Goal: Task Accomplishment & Management: Manage account settings

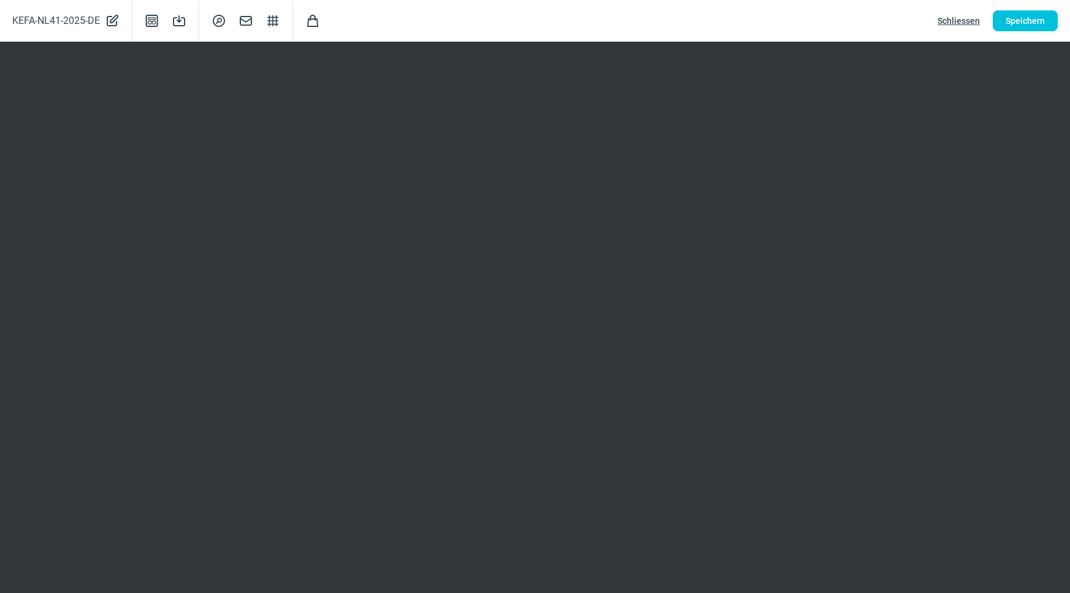
scroll to position [167, 0]
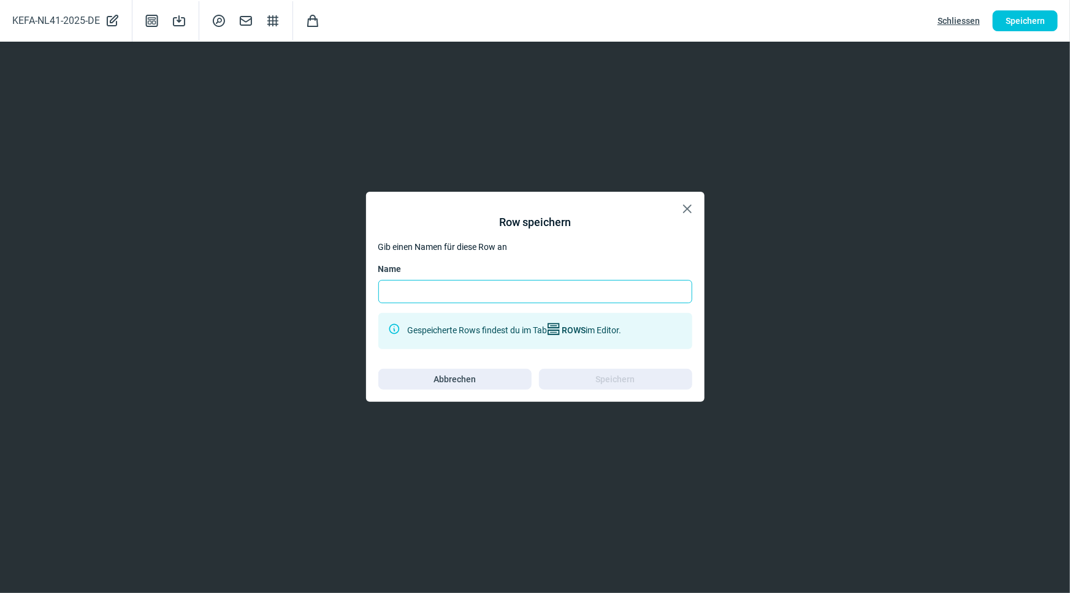
click at [474, 294] on input "Name" at bounding box center [535, 291] width 314 height 23
type input "K"
click at [693, 210] on span "X icon" at bounding box center [687, 209] width 15 height 15
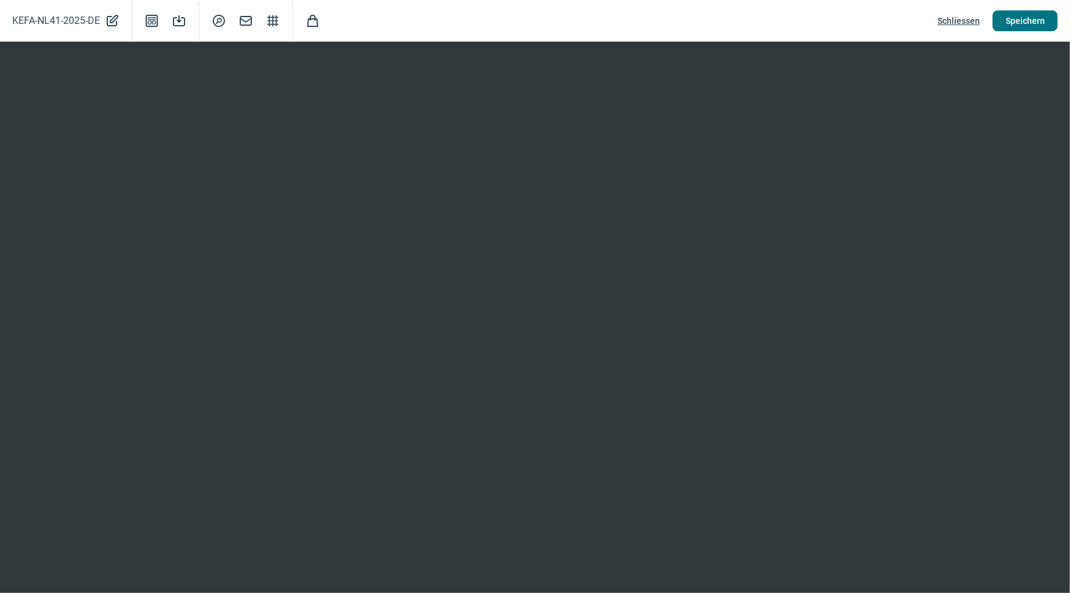
click at [1006, 18] on span "Speichern" at bounding box center [1024, 21] width 39 height 20
click at [1041, 17] on span "Speichern" at bounding box center [1024, 21] width 39 height 20
click at [952, 23] on span "Schliessen" at bounding box center [958, 21] width 42 height 20
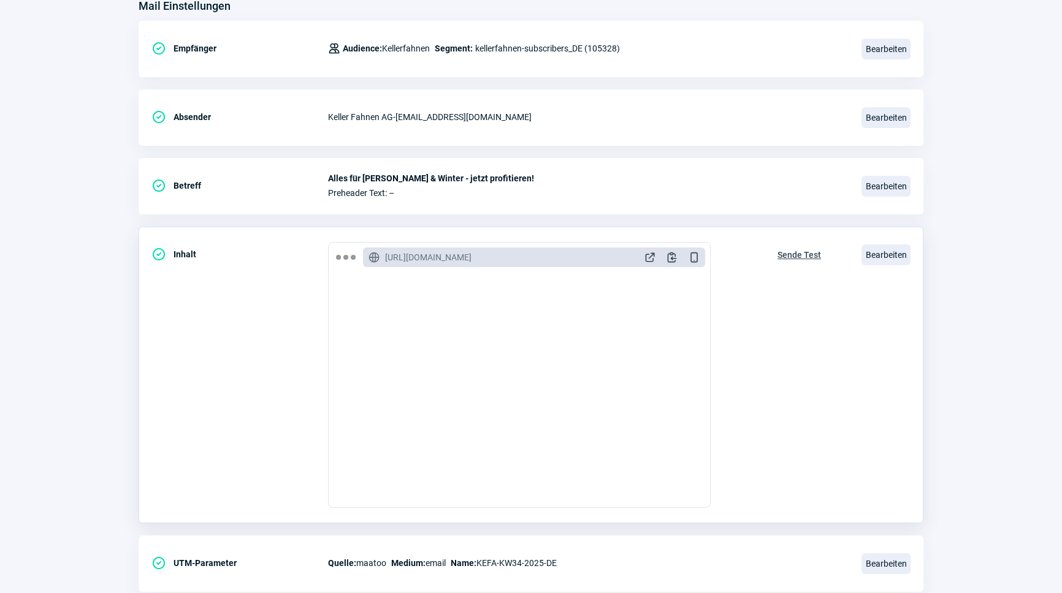
click at [791, 250] on span "Sende Test" at bounding box center [799, 255] width 44 height 20
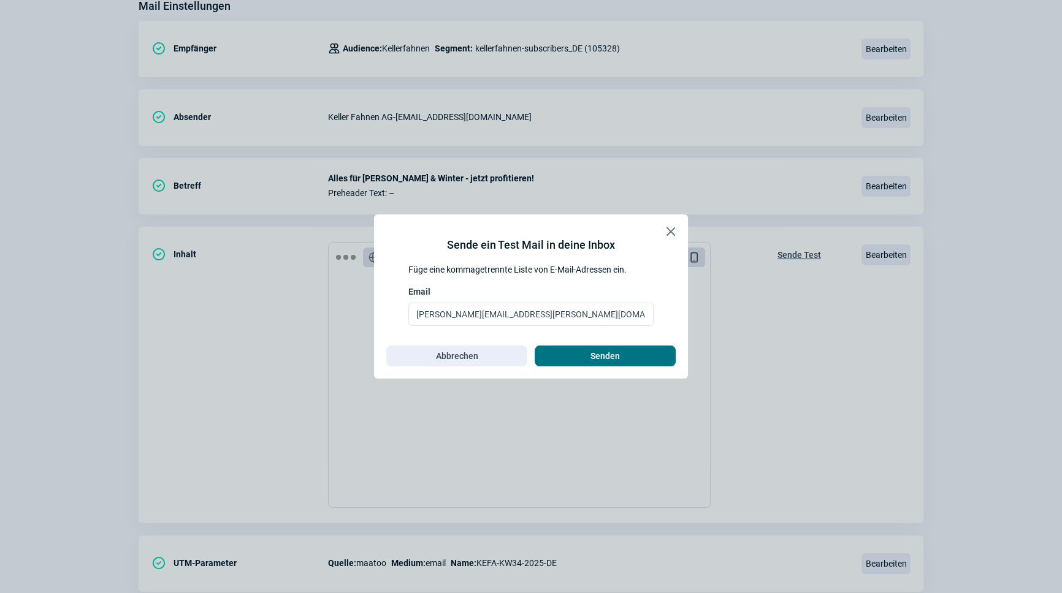
click at [611, 359] on span "Senden" at bounding box center [604, 356] width 29 height 20
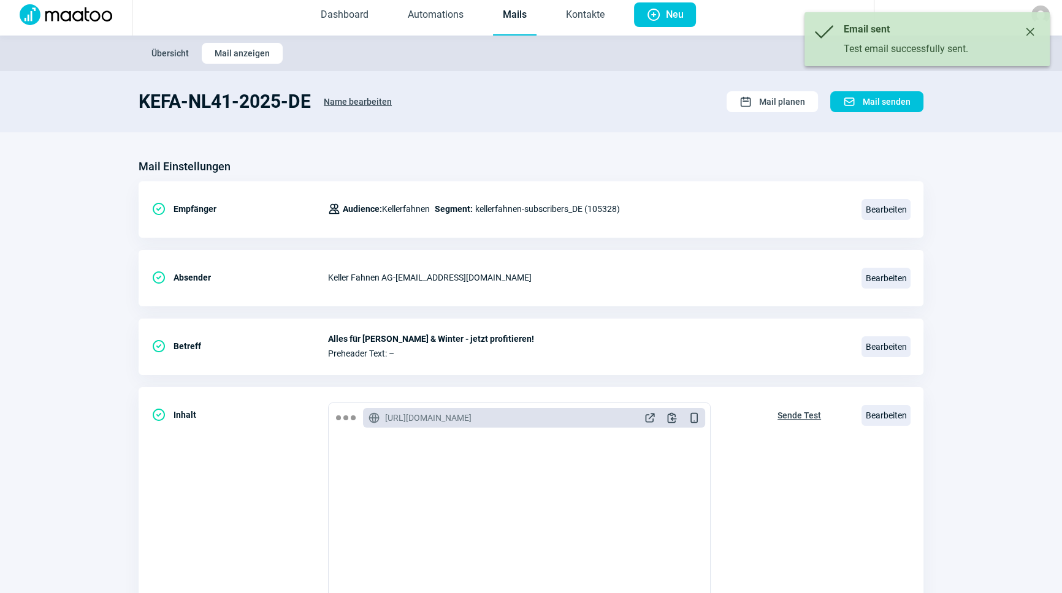
scroll to position [0, 0]
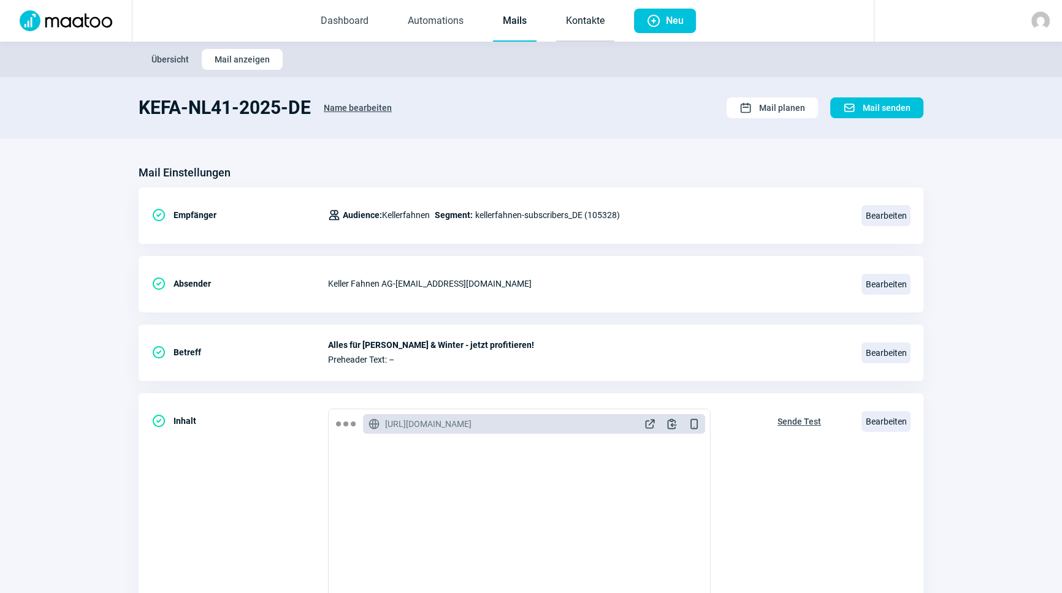
click at [573, 21] on link "Kontakte" at bounding box center [585, 21] width 58 height 40
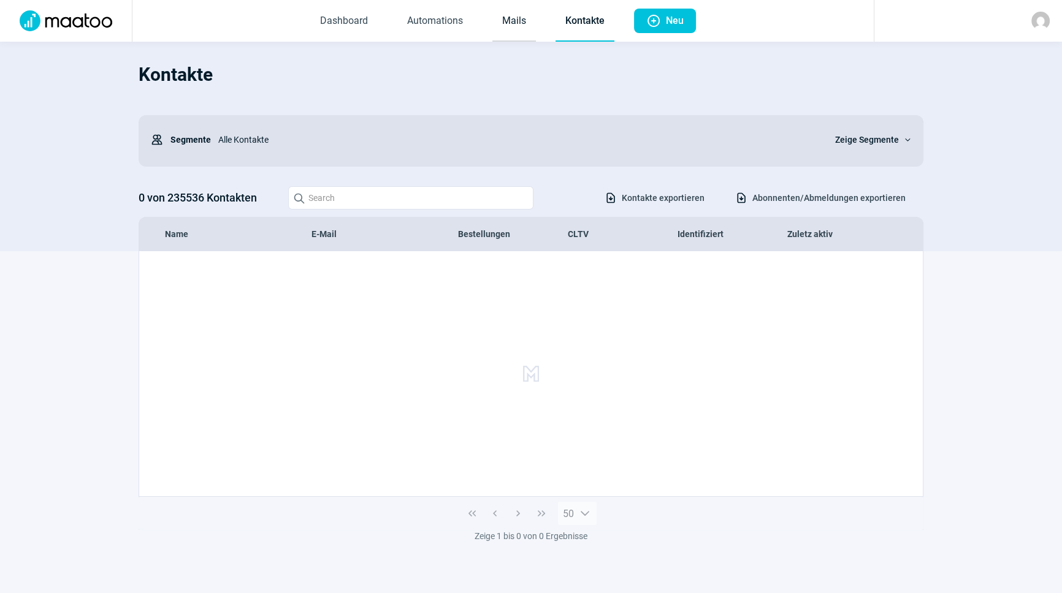
click at [520, 15] on link "Mails" at bounding box center [514, 21] width 44 height 40
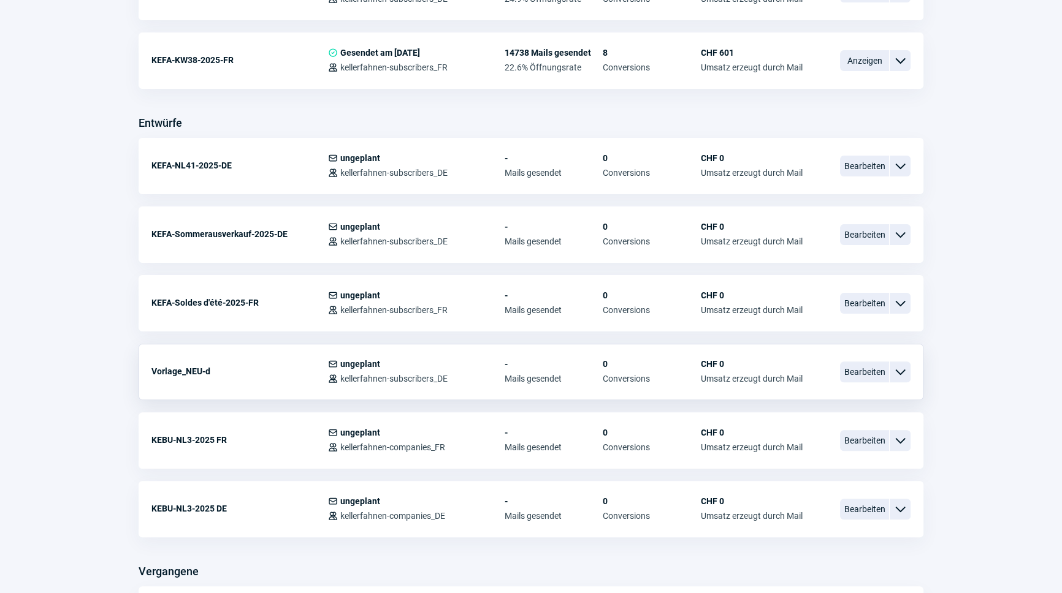
scroll to position [390, 0]
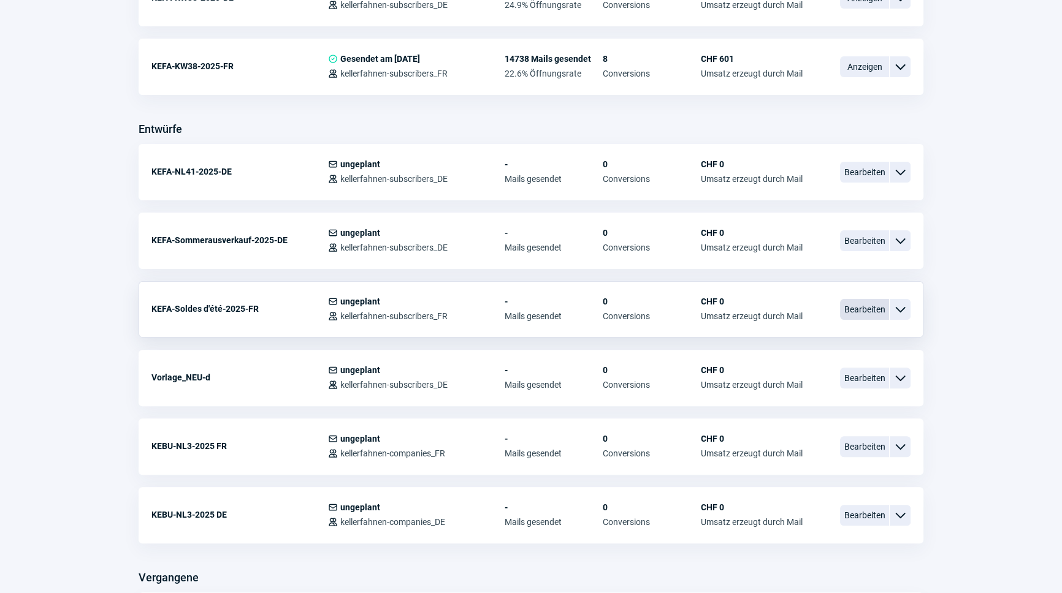
click at [869, 303] on span "Bearbeiten" at bounding box center [864, 309] width 49 height 21
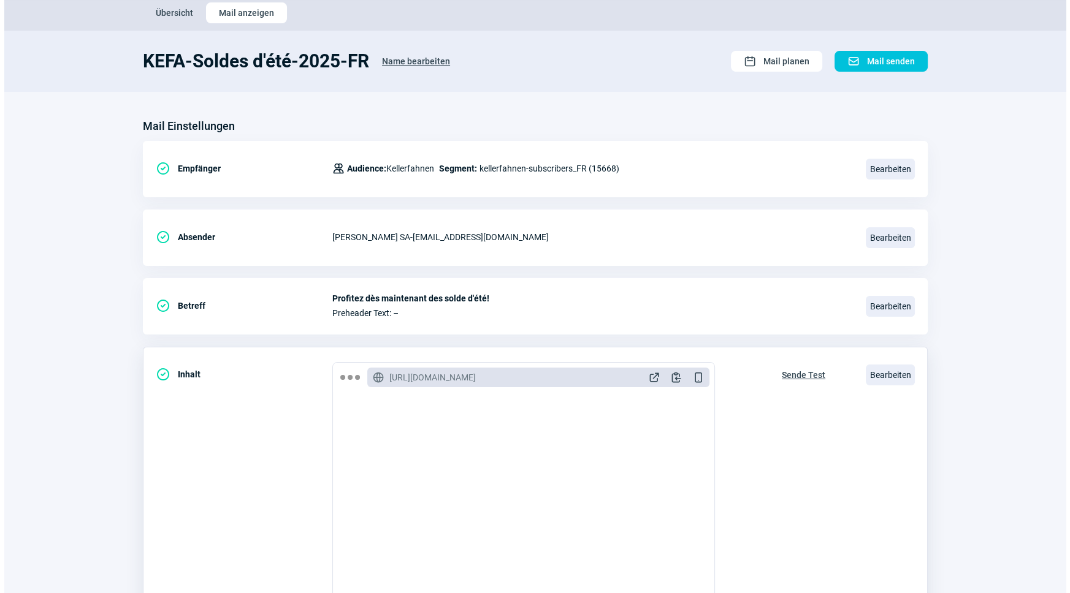
scroll to position [111, 0]
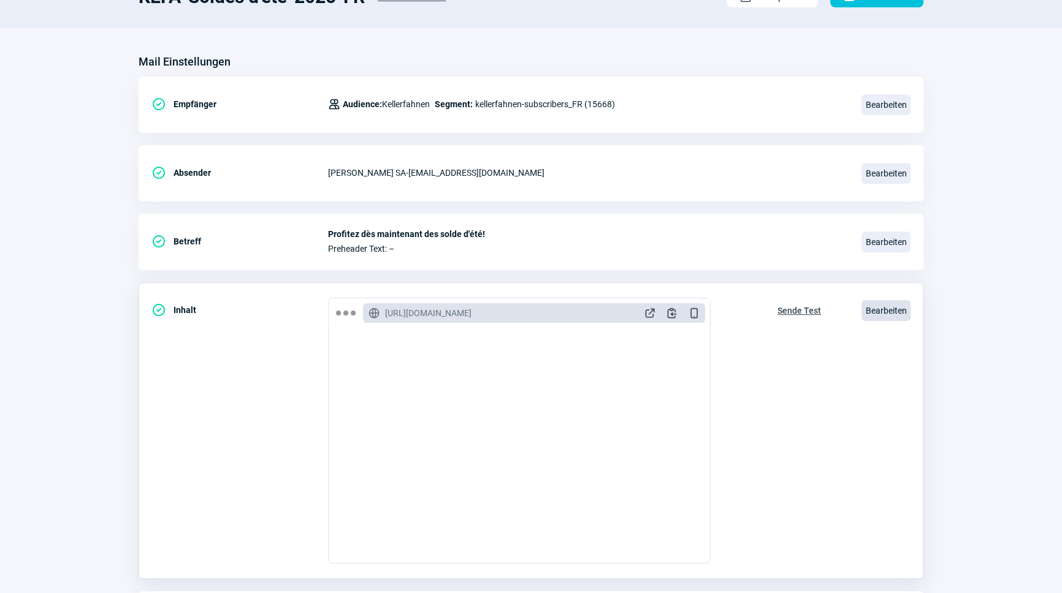
click at [869, 309] on span "Bearbeiten" at bounding box center [885, 310] width 49 height 21
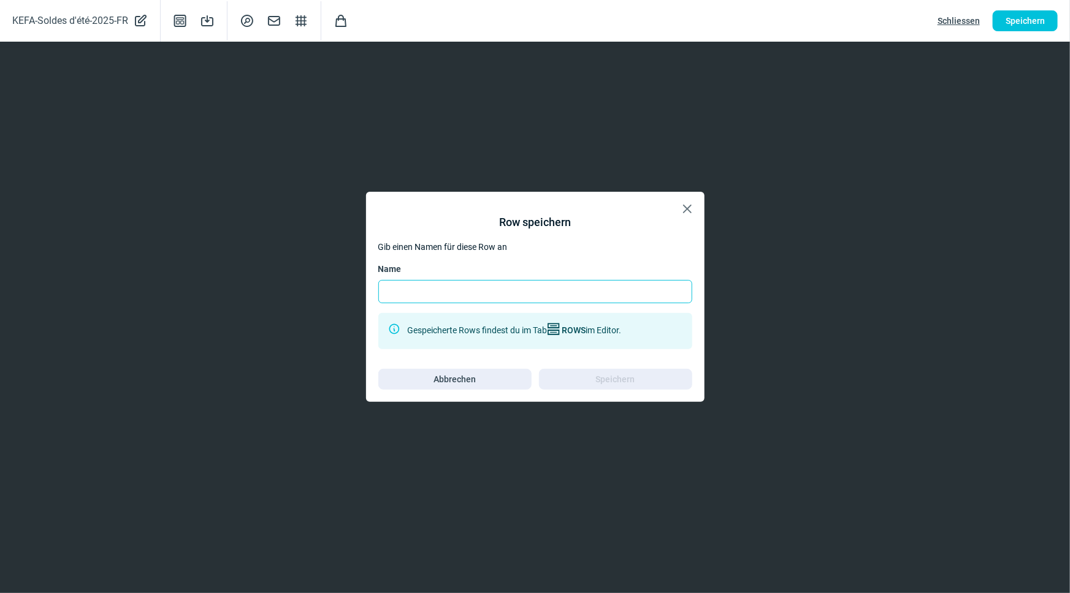
click at [546, 292] on input "Name" at bounding box center [535, 291] width 314 height 23
type input "[PERSON_NAME]"
click at [619, 370] on span "Speichern" at bounding box center [615, 380] width 39 height 20
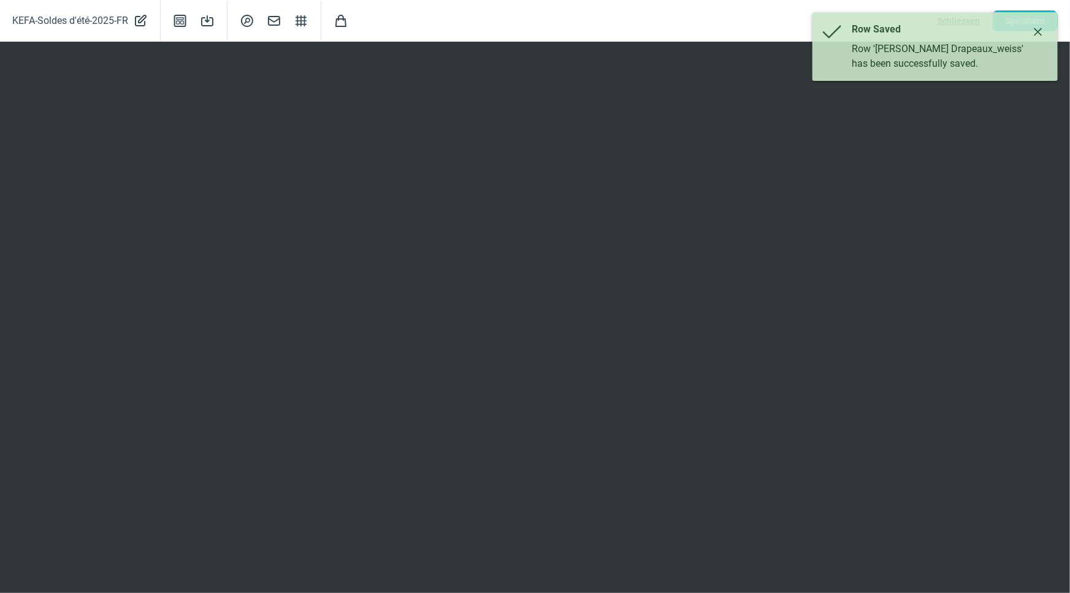
drag, startPoint x: 1031, startPoint y: 28, endPoint x: 1037, endPoint y: 28, distance: 6.2
click at [1032, 28] on button "Close" at bounding box center [1038, 32] width 20 height 20
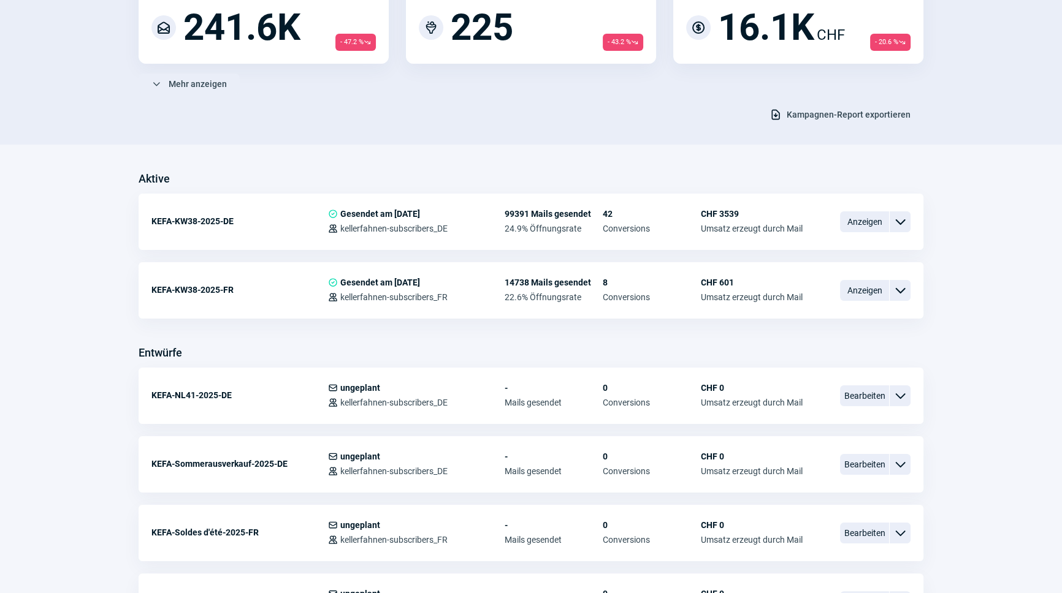
scroll to position [167, 0]
click at [883, 394] on span "Bearbeiten" at bounding box center [864, 395] width 49 height 21
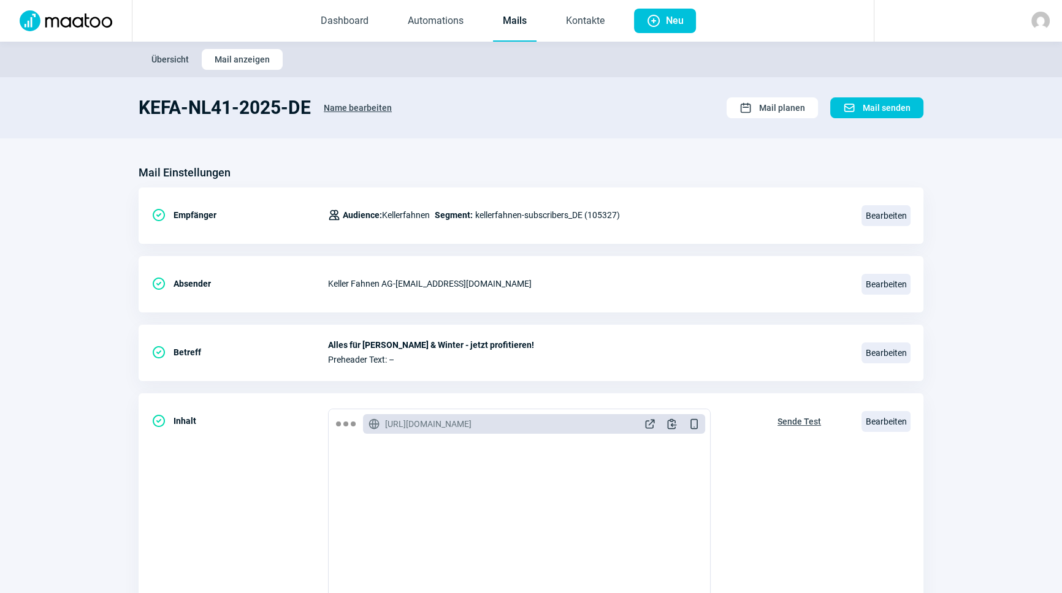
scroll to position [167, 0]
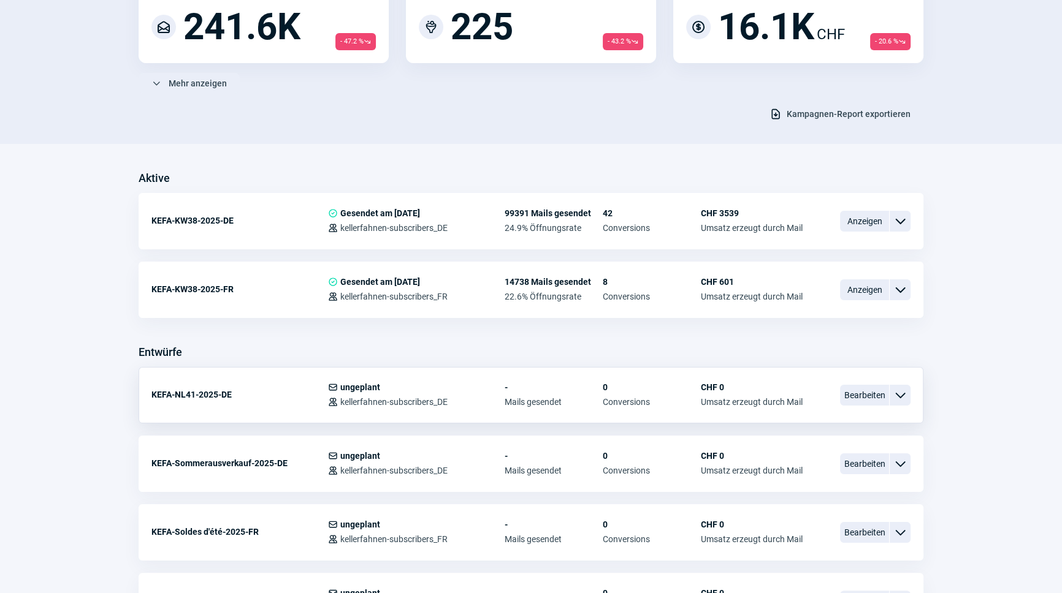
click at [902, 394] on span "ChevronDown icon" at bounding box center [900, 395] width 15 height 15
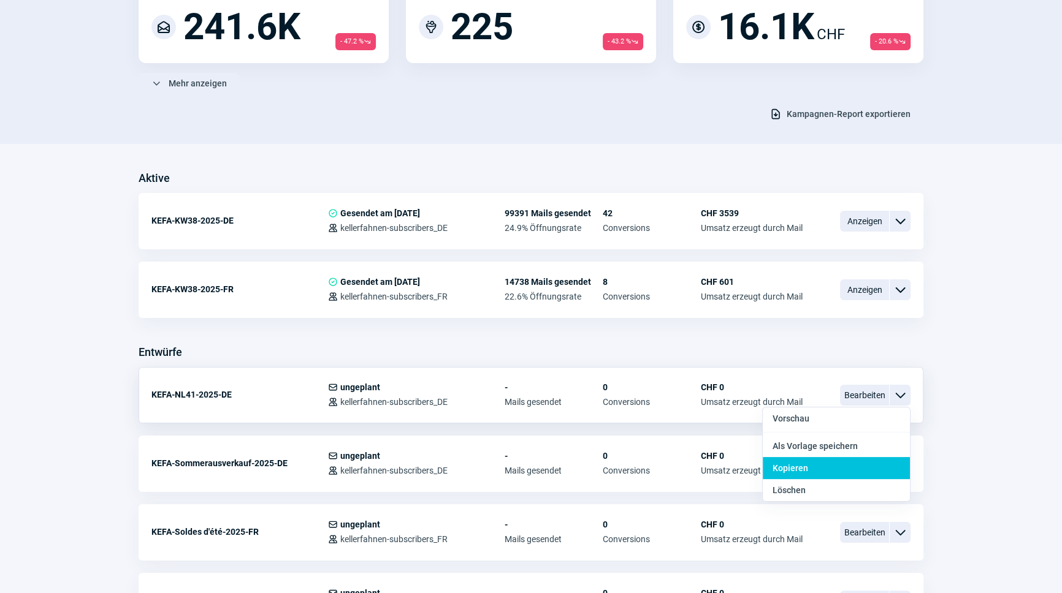
click at [842, 463] on div "Kopieren" at bounding box center [836, 468] width 147 height 22
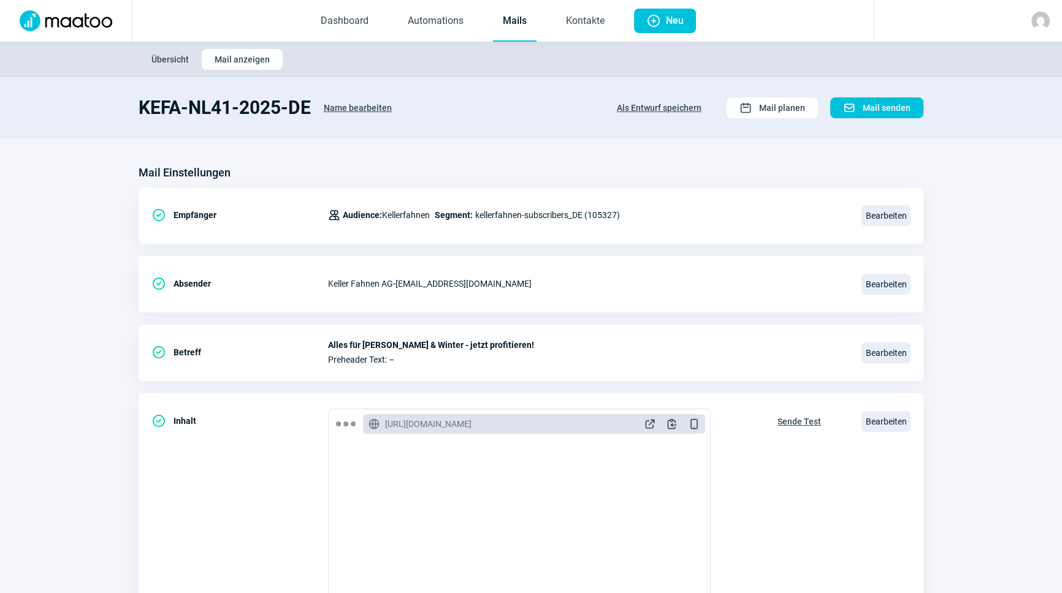
click at [337, 106] on span "Name bearbeiten" at bounding box center [358, 108] width 68 height 20
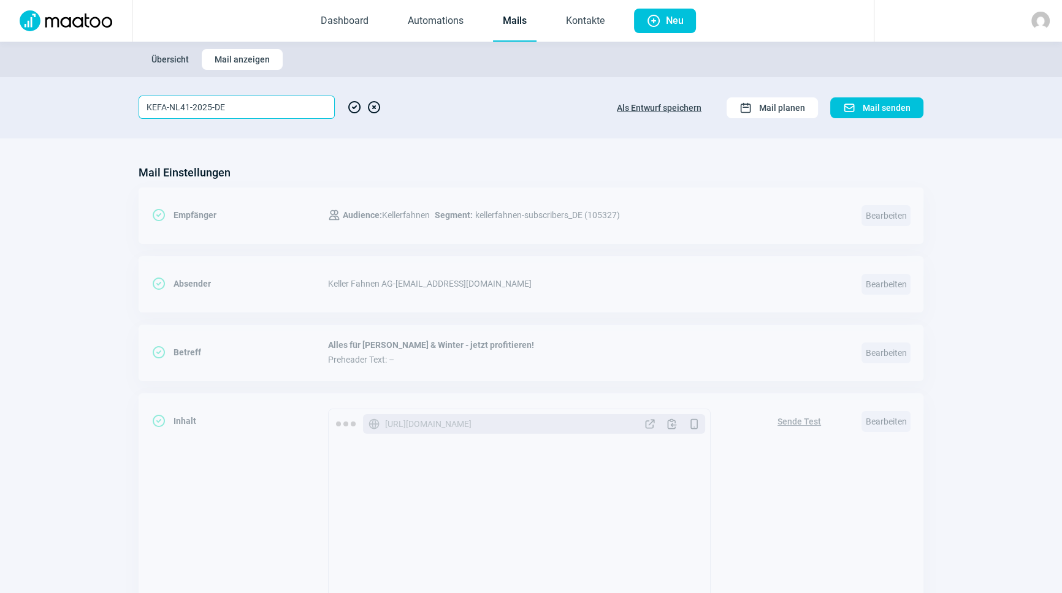
click at [277, 110] on input "KEFA-NL41-2025-DE" at bounding box center [237, 107] width 196 height 23
type input "KEFA-NL41-2025-FR"
click at [351, 105] on span "CheckCircle icon" at bounding box center [354, 107] width 15 height 23
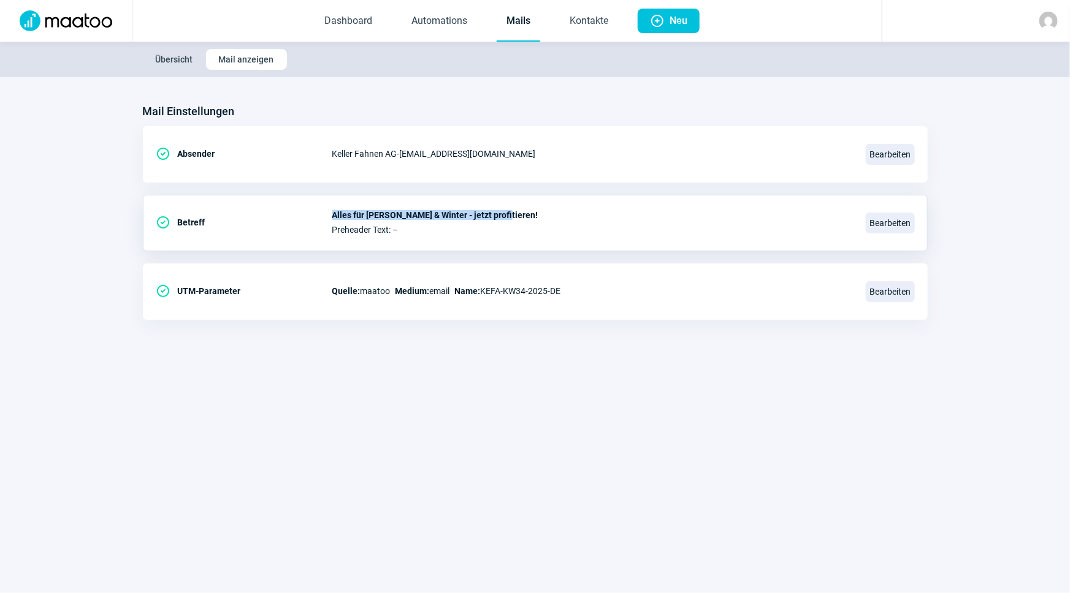
drag, startPoint x: 331, startPoint y: 215, endPoint x: 563, endPoint y: 213, distance: 231.8
click at [563, 213] on span "Alles für [PERSON_NAME] & Winter - jetzt profitieren!" at bounding box center [591, 215] width 519 height 10
drag, startPoint x: 327, startPoint y: 211, endPoint x: 535, endPoint y: 213, distance: 207.2
click at [535, 213] on div "CheckCircle icon Betreff Alles für [PERSON_NAME] & Winter - jetzt profitieren! …" at bounding box center [535, 223] width 785 height 56
copy div "Betreff Alles für [PERSON_NAME] & Winter - jetzt profitieren!"
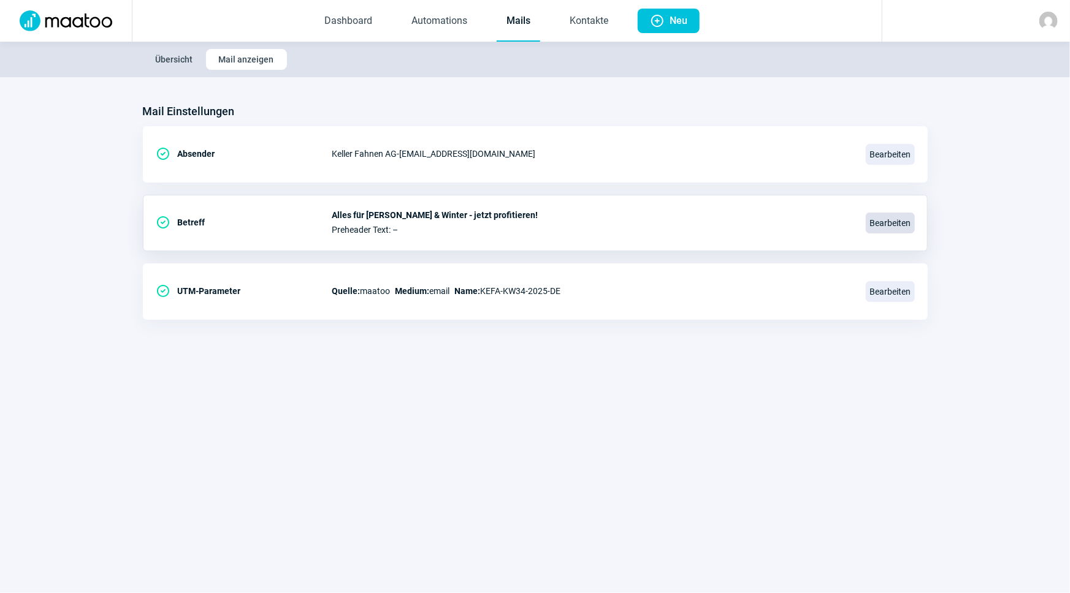
click at [885, 218] on span "Bearbeiten" at bounding box center [890, 223] width 49 height 21
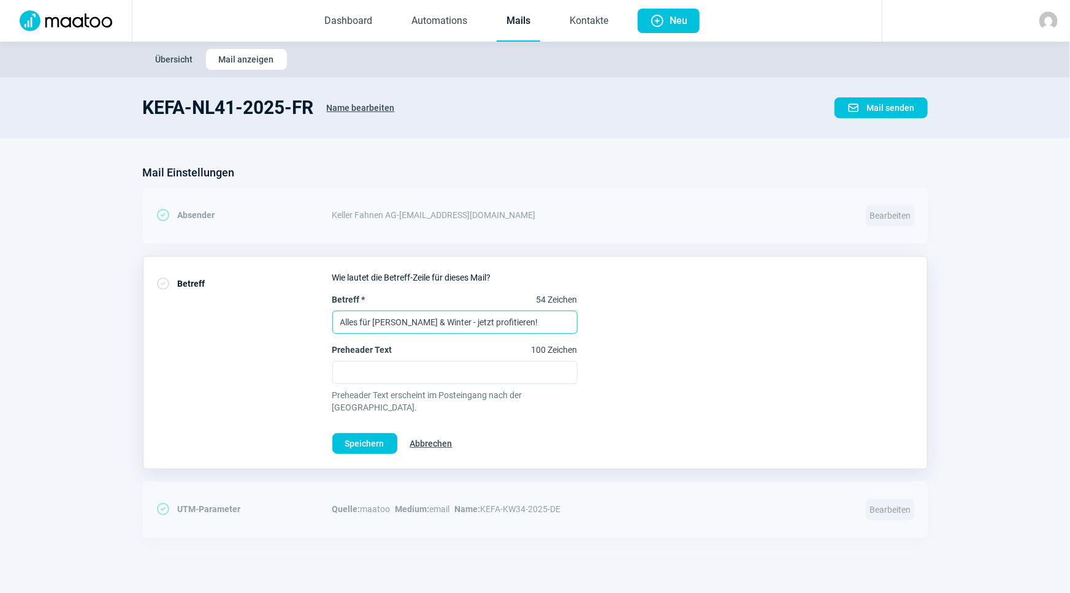
click at [396, 322] on input "Alles für [PERSON_NAME] & Winter - jetzt profitieren!" at bounding box center [454, 322] width 245 height 23
paste input "Tout pour l'automne et l'hiver - profitez-en dès maintenant"
type input "Tout pour l'automne et l'hiver - profitez-en dès maintenant !"
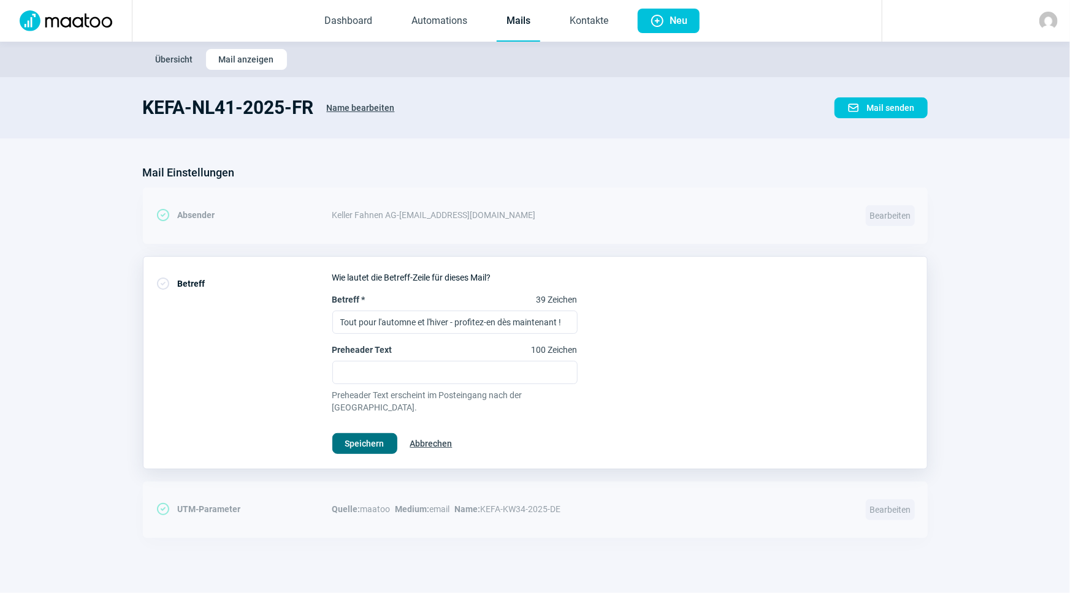
click at [366, 434] on span "Speichern" at bounding box center [364, 444] width 39 height 20
click at [684, 332] on div "Betreff * 39 Zeichen Tout pour l'automne et l'hiver - profitez-en dès maintenan…" at bounding box center [623, 354] width 582 height 120
click at [346, 434] on span "Speichern" at bounding box center [364, 444] width 39 height 20
click at [600, 17] on link "Kontakte" at bounding box center [589, 21] width 58 height 40
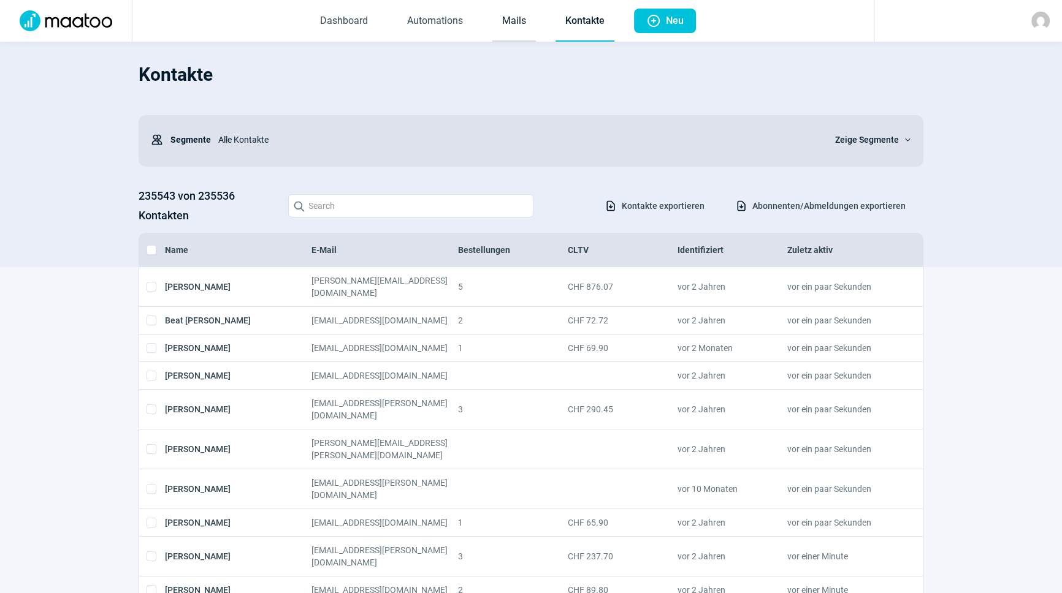
click at [493, 35] on link "Mails" at bounding box center [514, 21] width 44 height 40
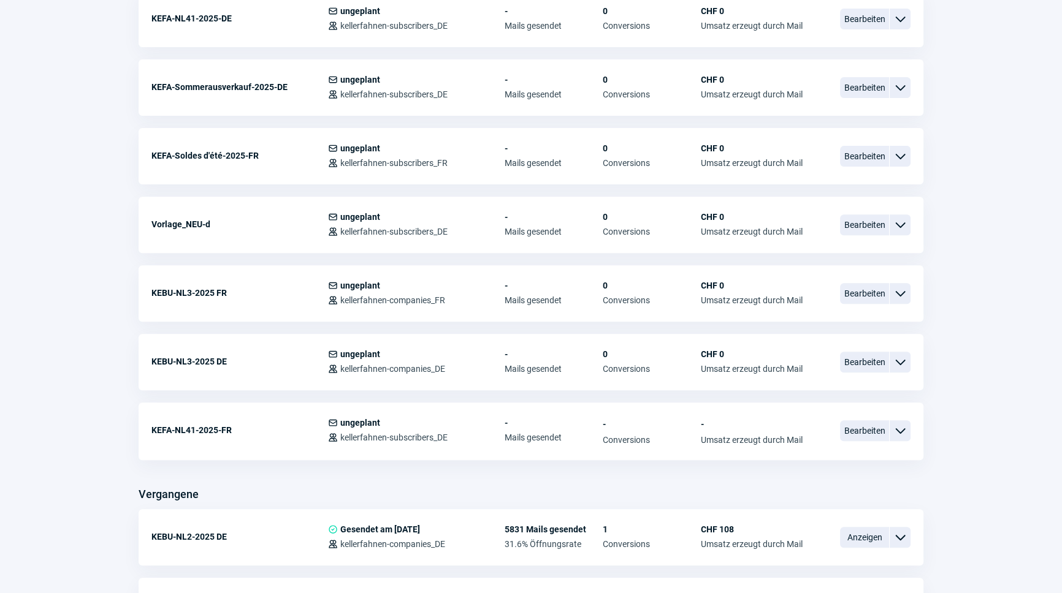
scroll to position [557, 0]
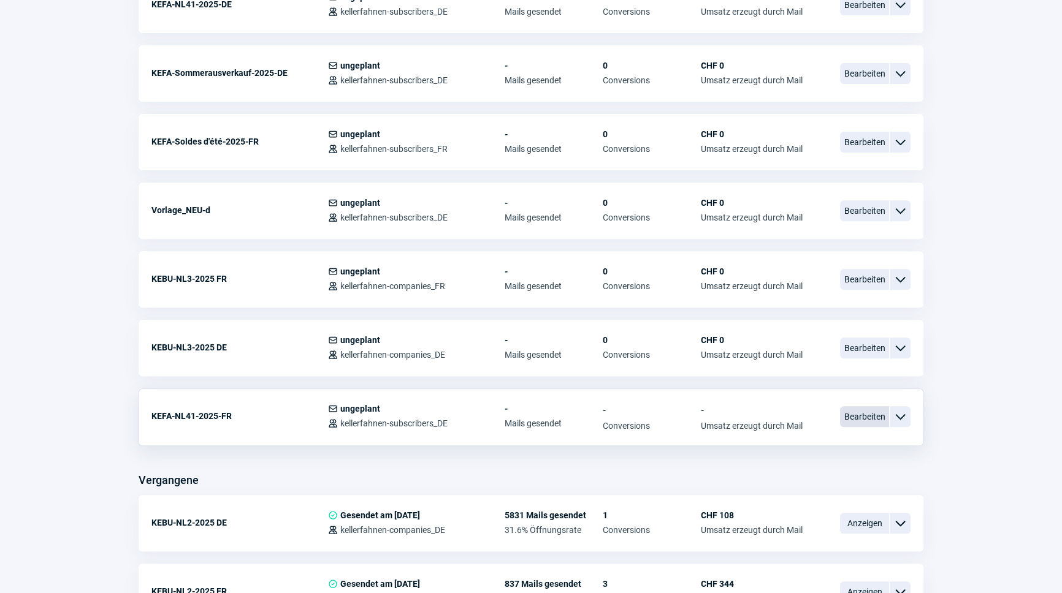
click at [860, 419] on span "Bearbeiten" at bounding box center [864, 416] width 49 height 21
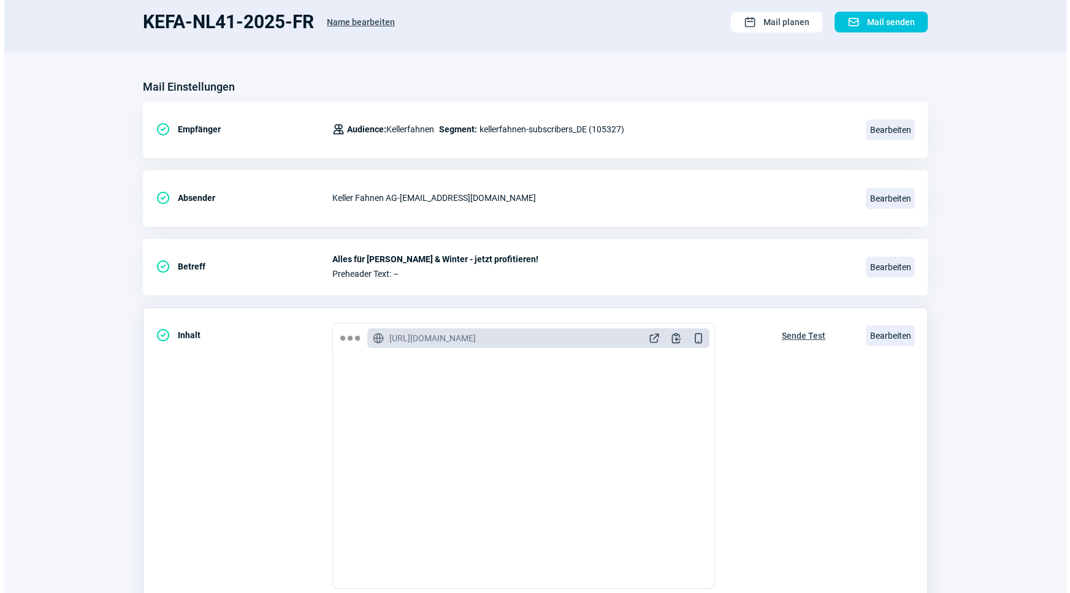
scroll to position [200, 0]
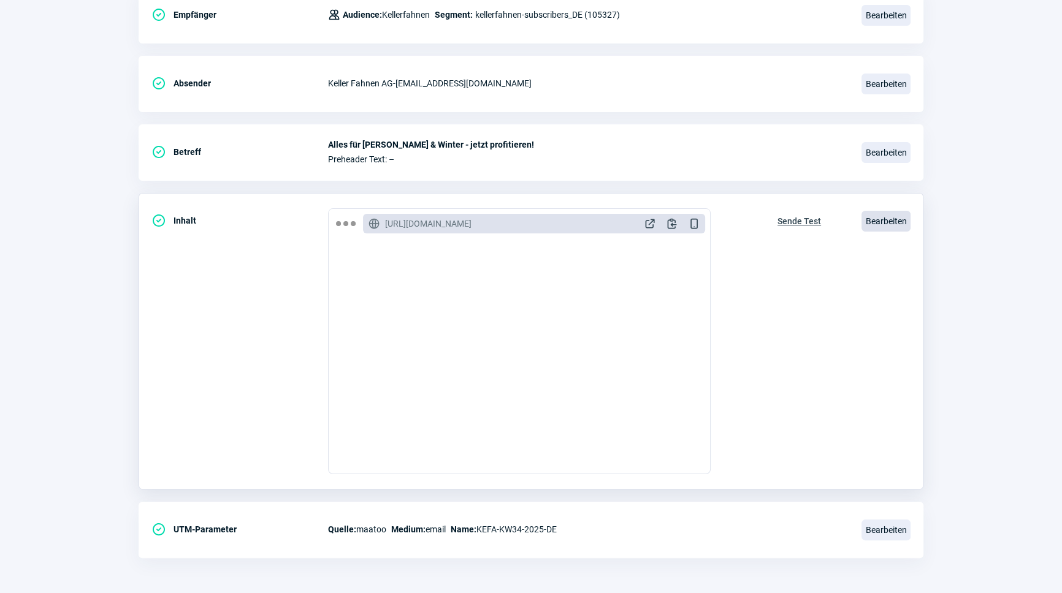
click at [896, 215] on span "Bearbeiten" at bounding box center [885, 221] width 49 height 21
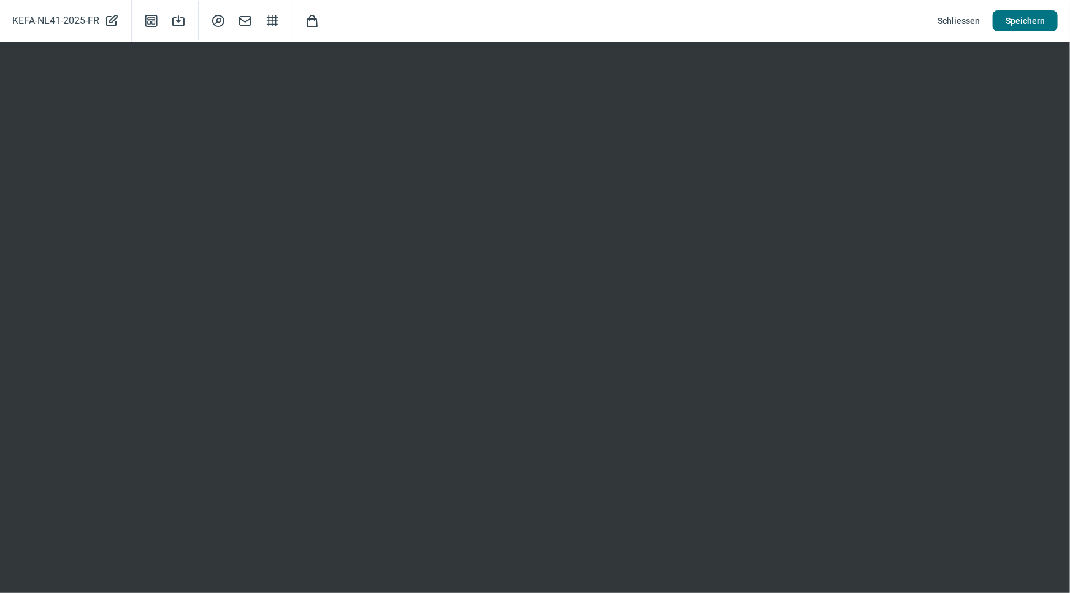
click at [1015, 11] on span "Speichern" at bounding box center [1024, 21] width 39 height 20
click at [960, 18] on span "Schliessen" at bounding box center [958, 21] width 42 height 20
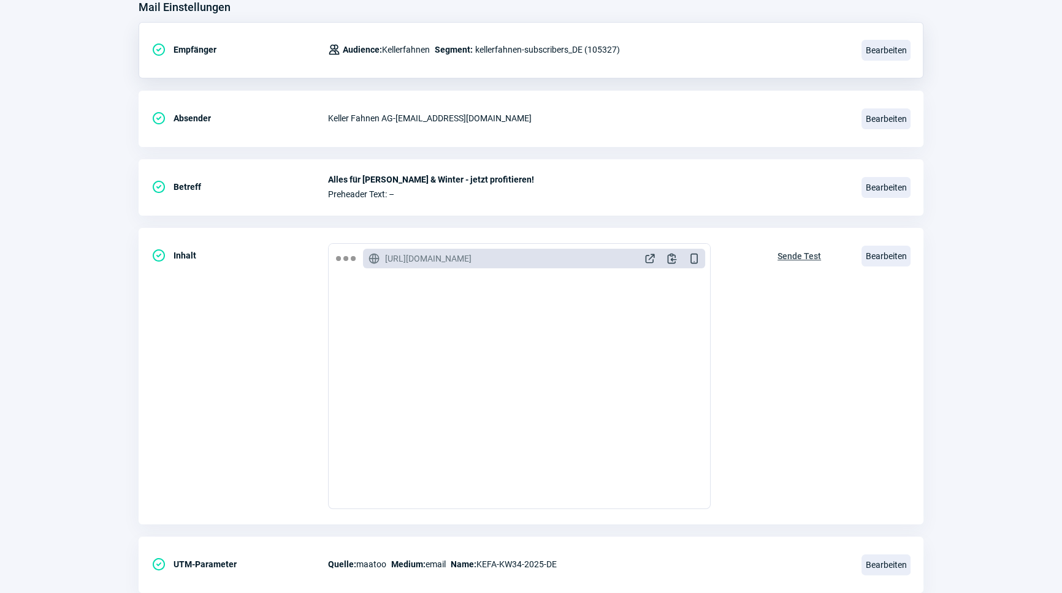
scroll to position [0, 0]
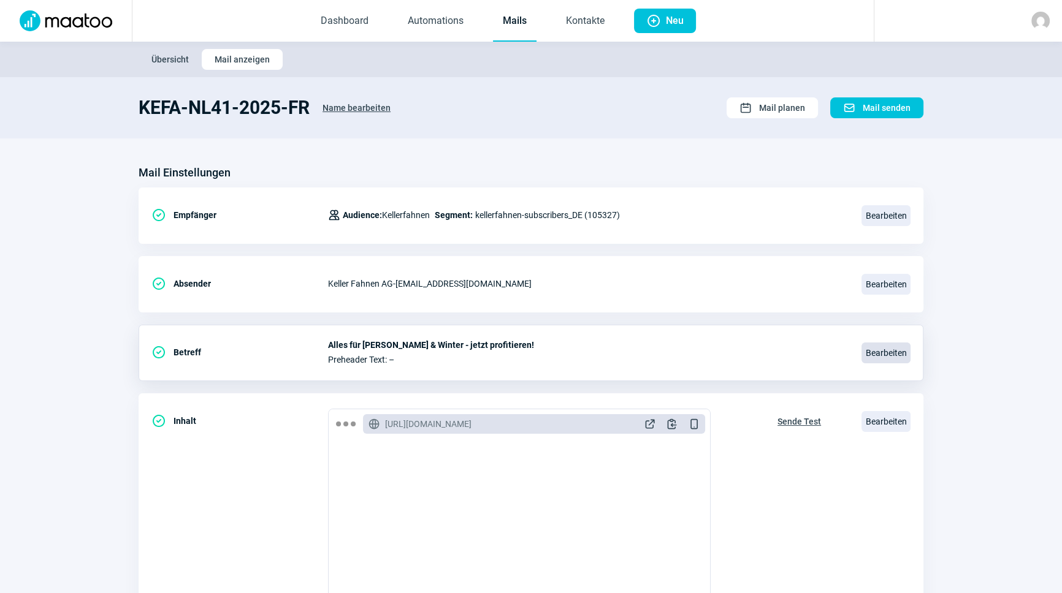
click at [901, 346] on span "Bearbeiten" at bounding box center [885, 353] width 49 height 21
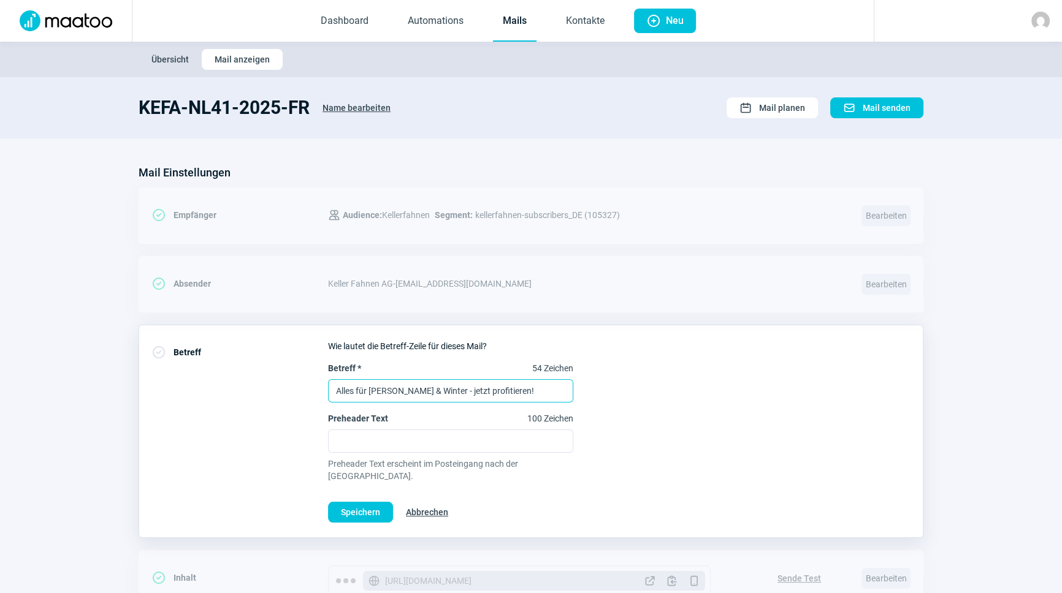
click at [408, 389] on input "Alles für [PERSON_NAME] & Winter - jetzt profitieren!" at bounding box center [450, 391] width 245 height 23
paste input "Tout pour l'automne et l'hiver - profitez-en dès maintenant"
type input "Tout pour l'automne et l'hiver - profitez-en dès maintenant!"
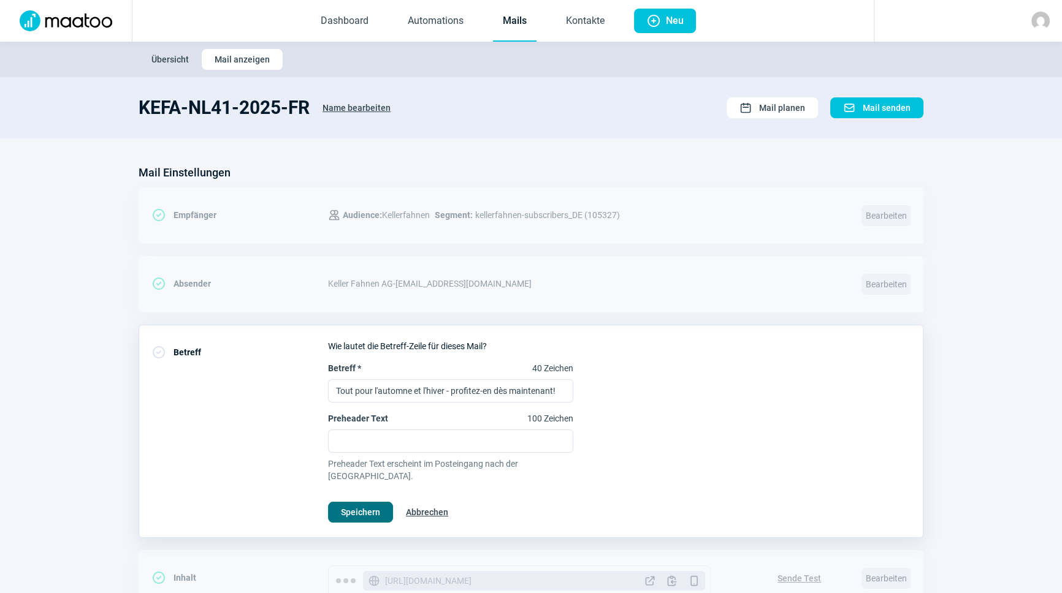
click at [364, 503] on span "Speichern" at bounding box center [360, 513] width 39 height 20
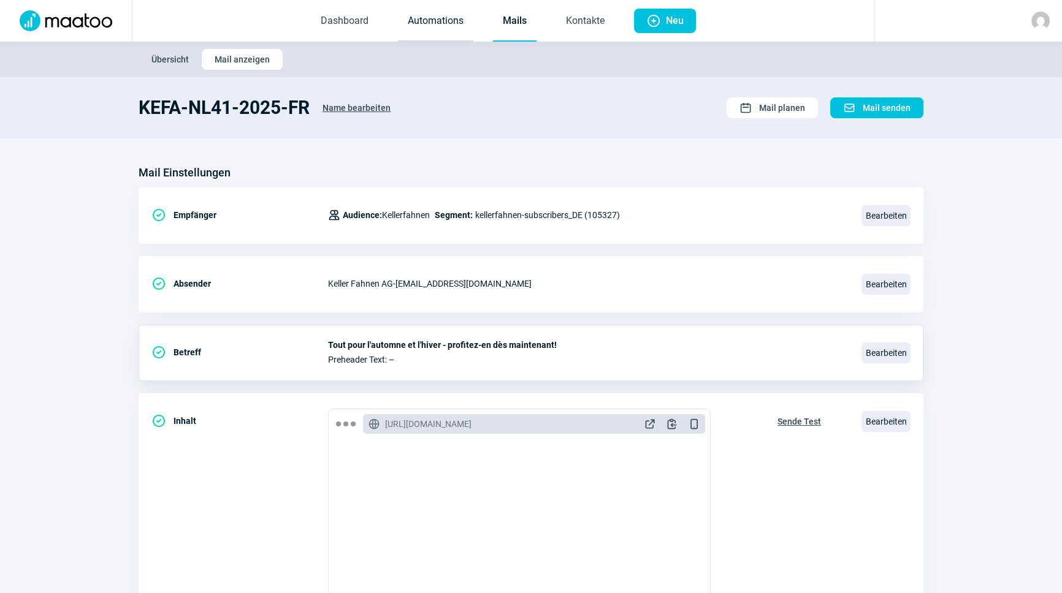
click at [444, 25] on link "Automations" at bounding box center [435, 21] width 75 height 40
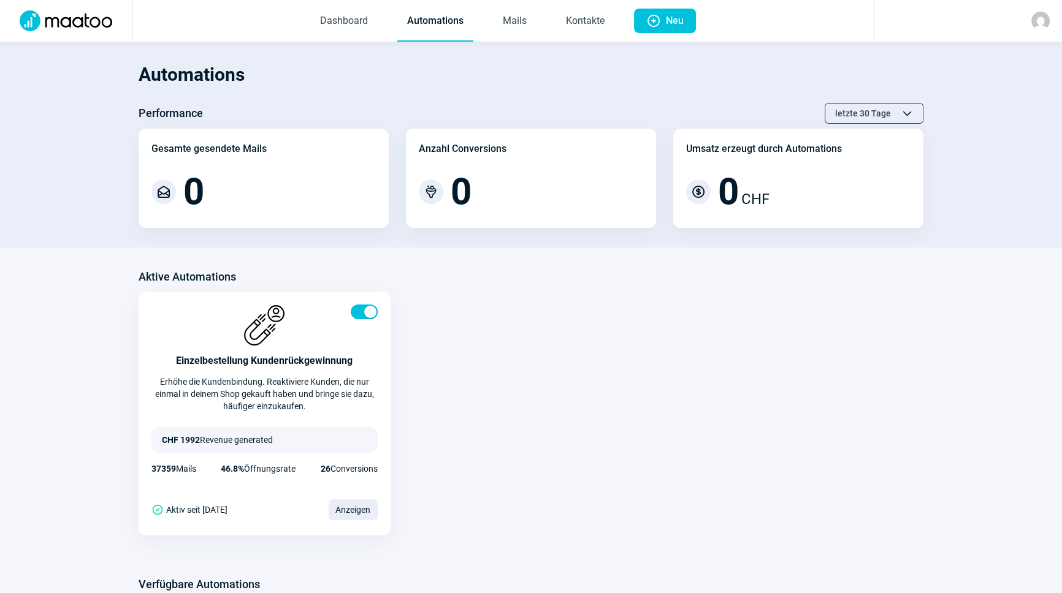
click at [538, 18] on span "Dashboard Automations Mails Kontakte" at bounding box center [462, 21] width 324 height 42
click at [510, 21] on link "Mails" at bounding box center [515, 21] width 44 height 40
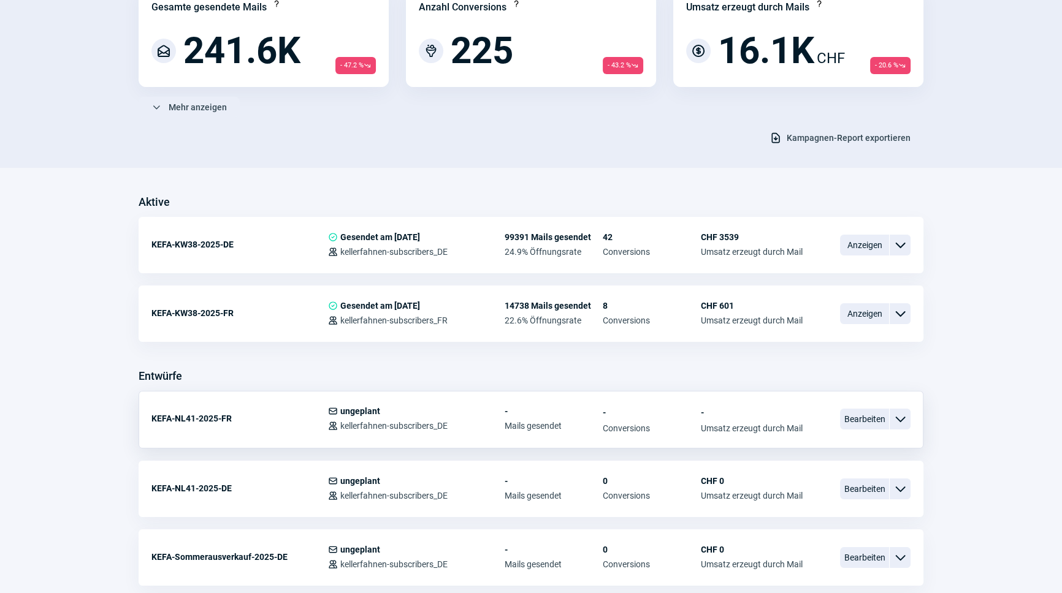
scroll to position [223, 0]
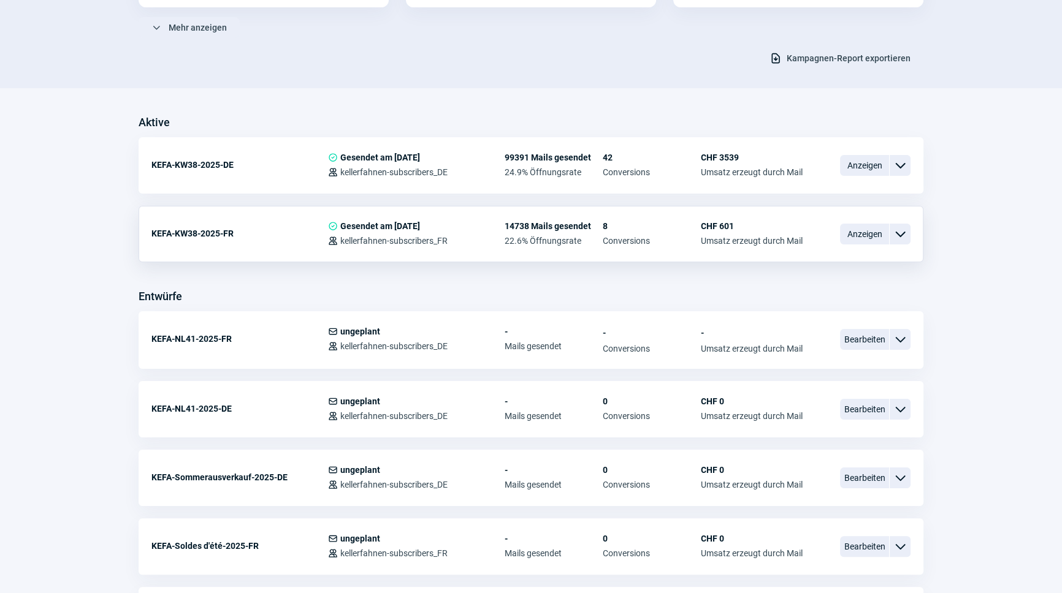
click at [896, 232] on span "ChevronDown icon" at bounding box center [900, 234] width 15 height 15
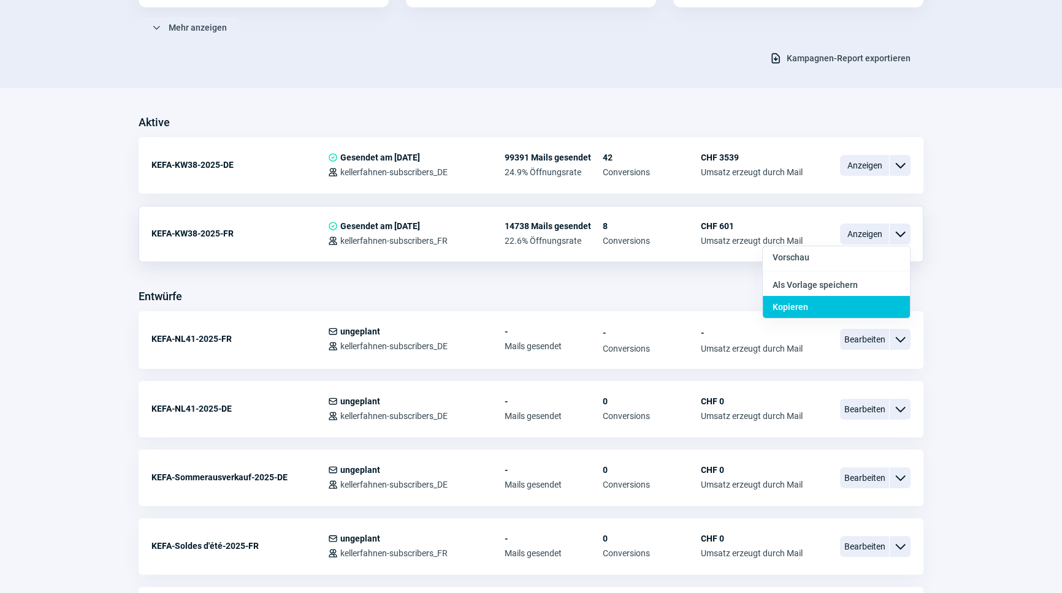
click at [845, 299] on div "Kopieren" at bounding box center [836, 307] width 147 height 22
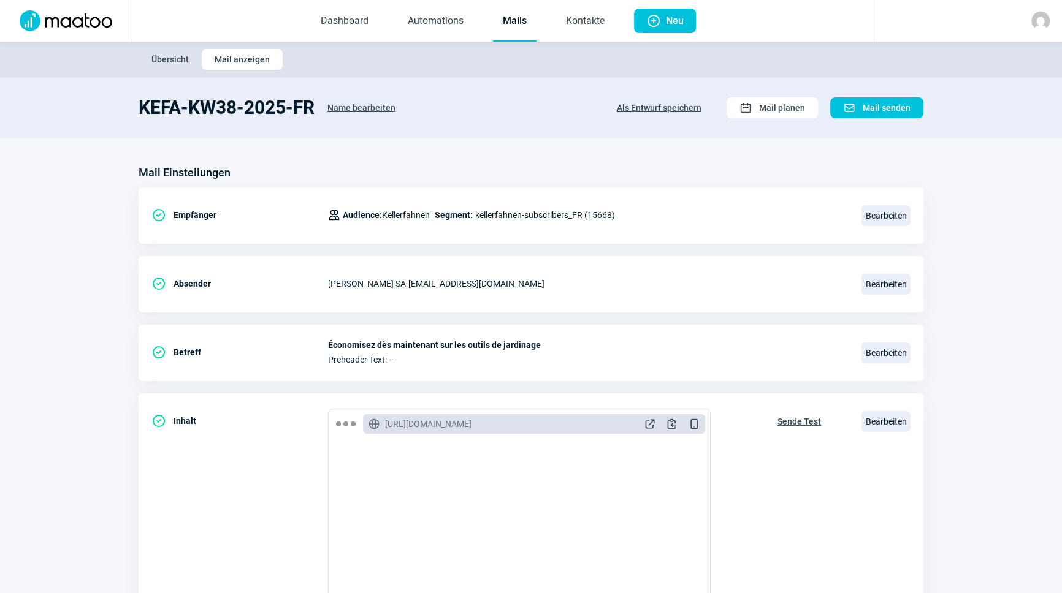
click at [357, 109] on span "Name bearbeiten" at bounding box center [361, 108] width 68 height 20
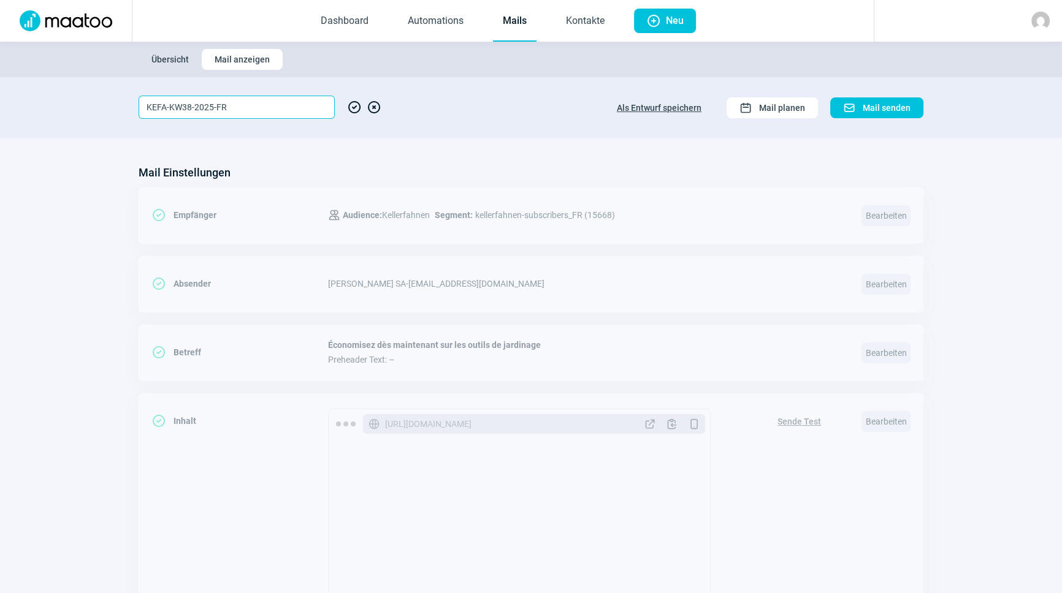
click at [190, 105] on input "KEFA-KW38-2025-FR" at bounding box center [237, 107] width 196 height 23
type input "KEFA-KW41-2025-FR"
click at [349, 105] on span "CheckCircle icon" at bounding box center [354, 107] width 15 height 23
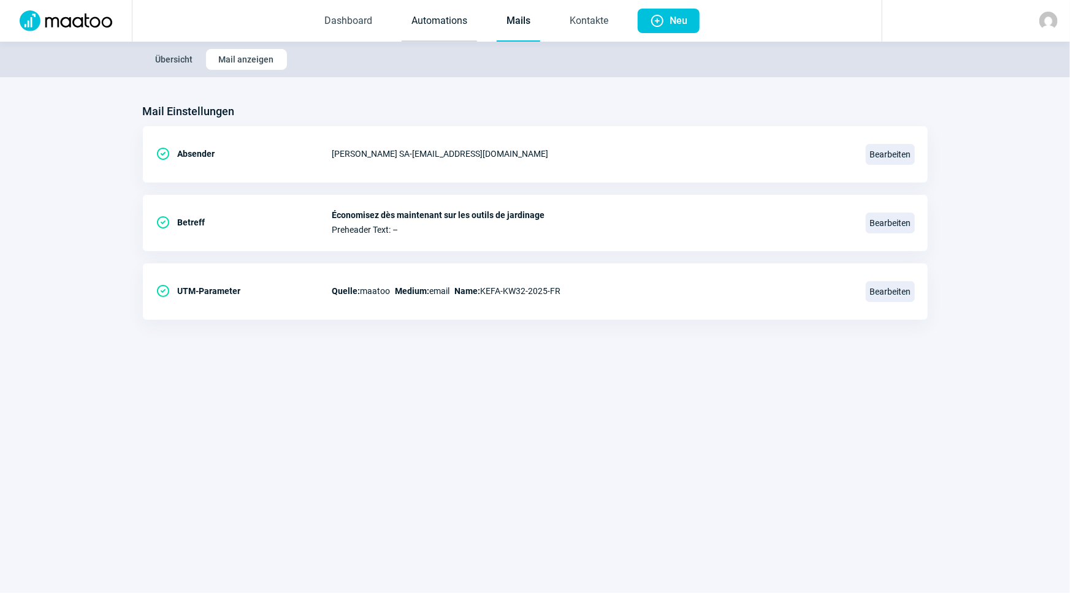
click at [445, 25] on link "Automations" at bounding box center [439, 21] width 75 height 40
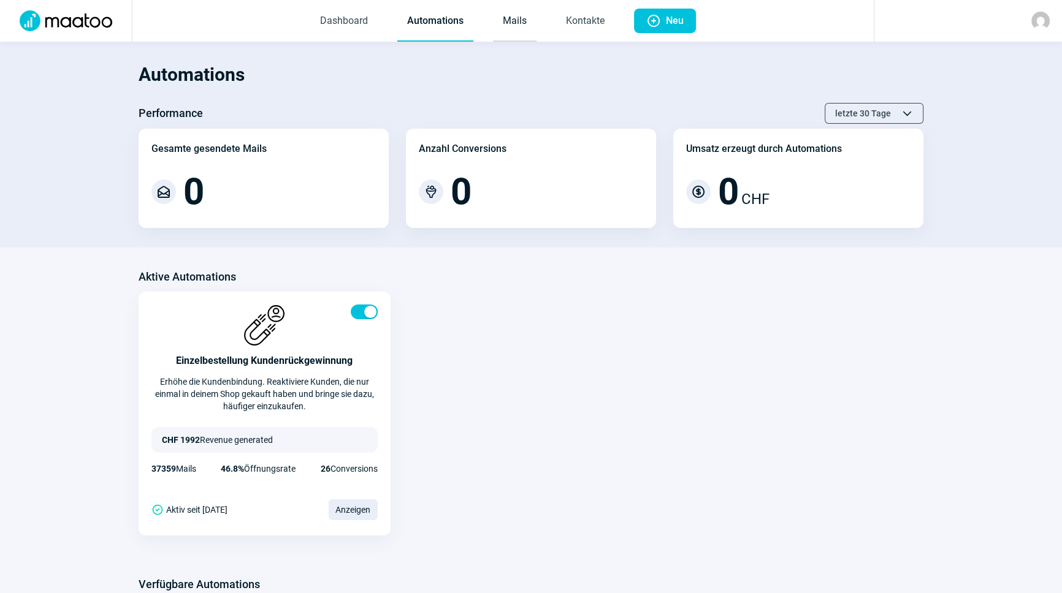
click at [511, 25] on link "Mails" at bounding box center [515, 21] width 44 height 40
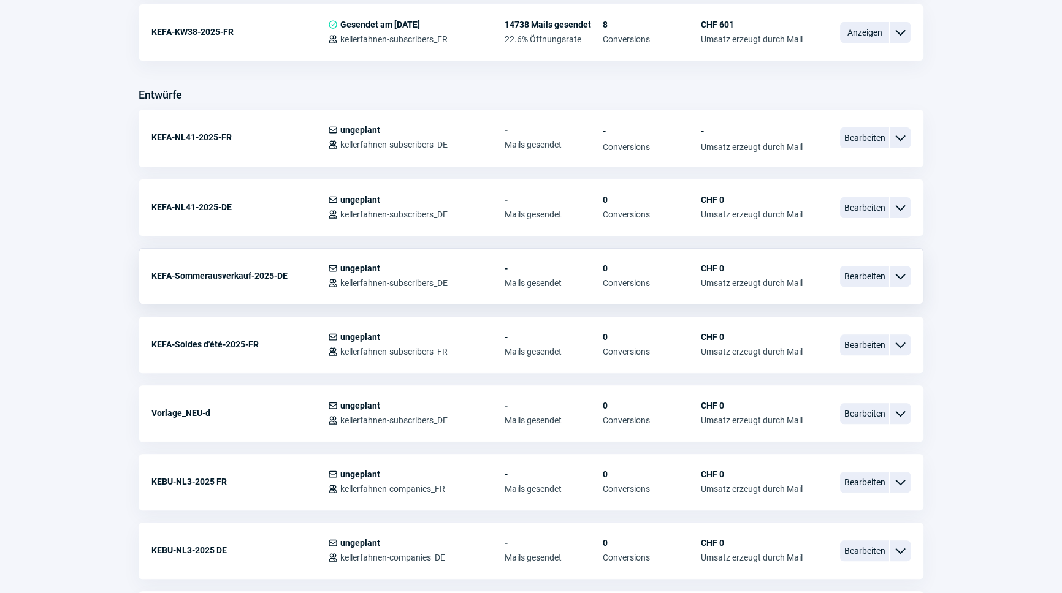
scroll to position [390, 0]
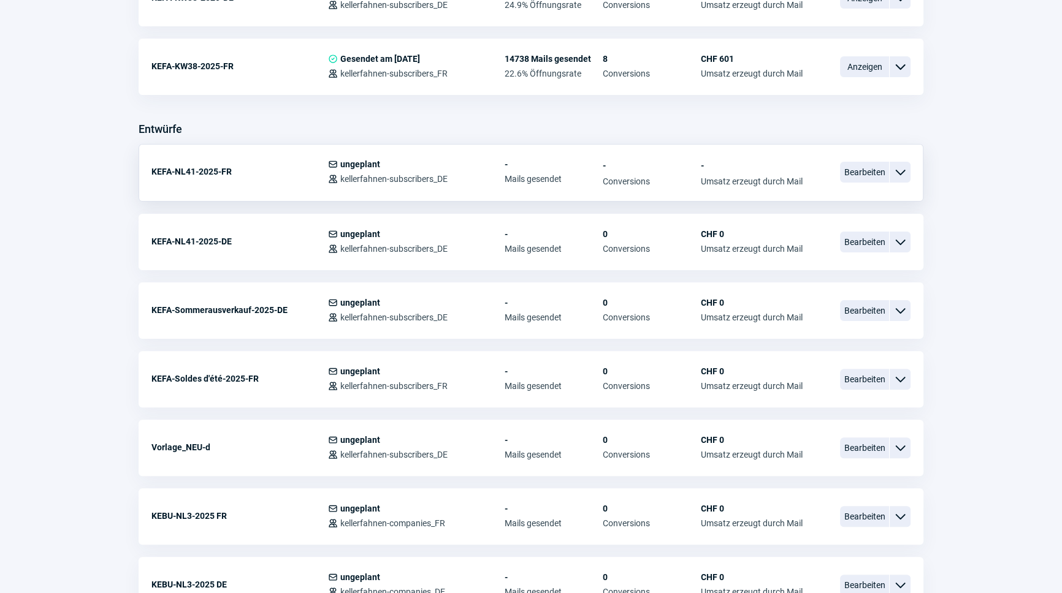
click at [904, 170] on span "ChevronDown icon" at bounding box center [900, 172] width 15 height 15
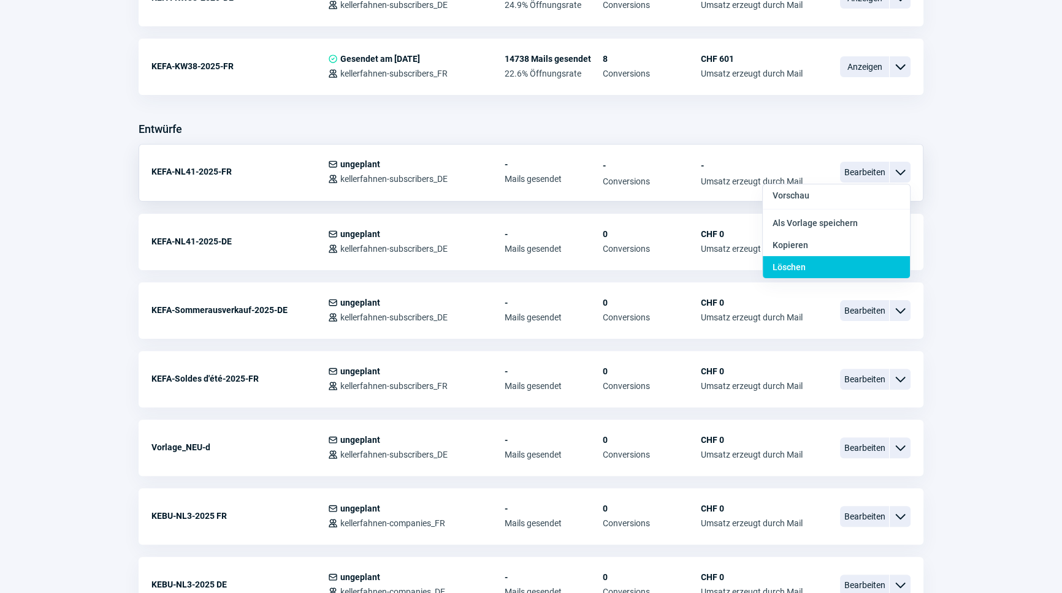
click at [844, 267] on div "Löschen" at bounding box center [836, 267] width 147 height 22
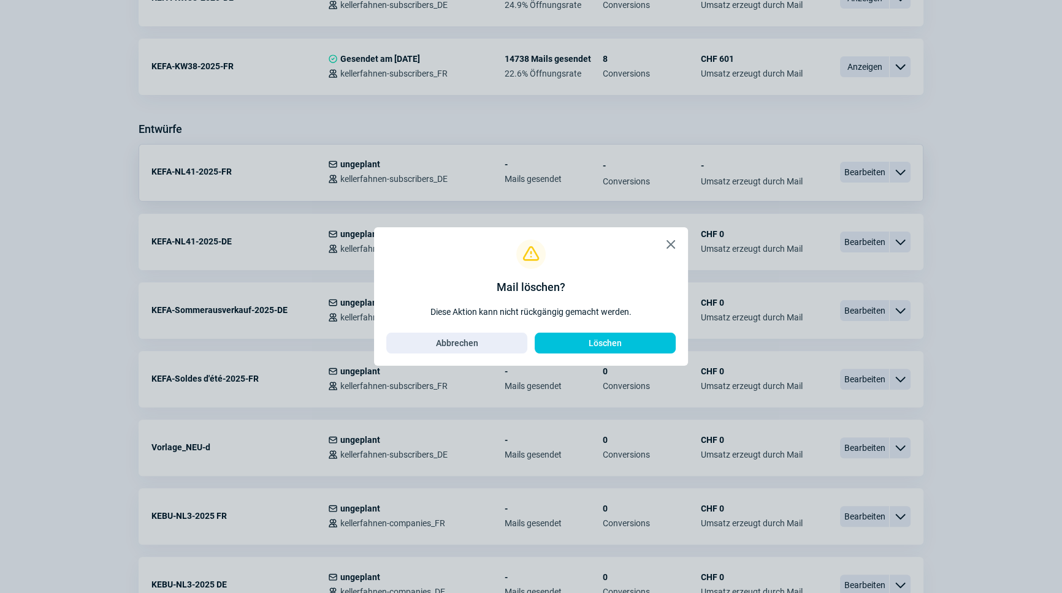
click at [670, 242] on span "X icon" at bounding box center [670, 244] width 15 height 15
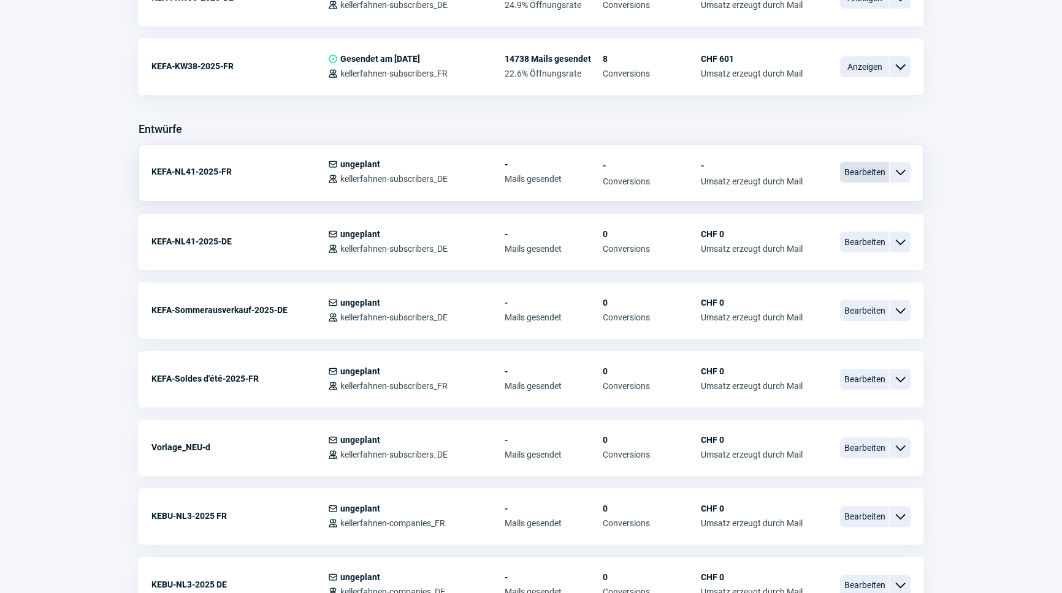
click at [858, 170] on span "Bearbeiten" at bounding box center [864, 172] width 49 height 21
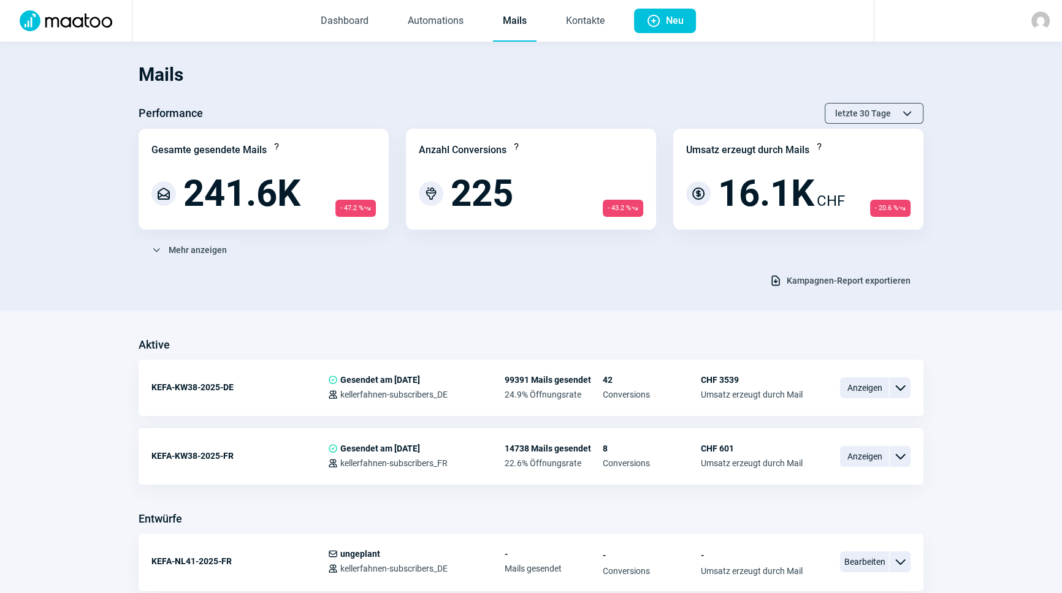
scroll to position [390, 0]
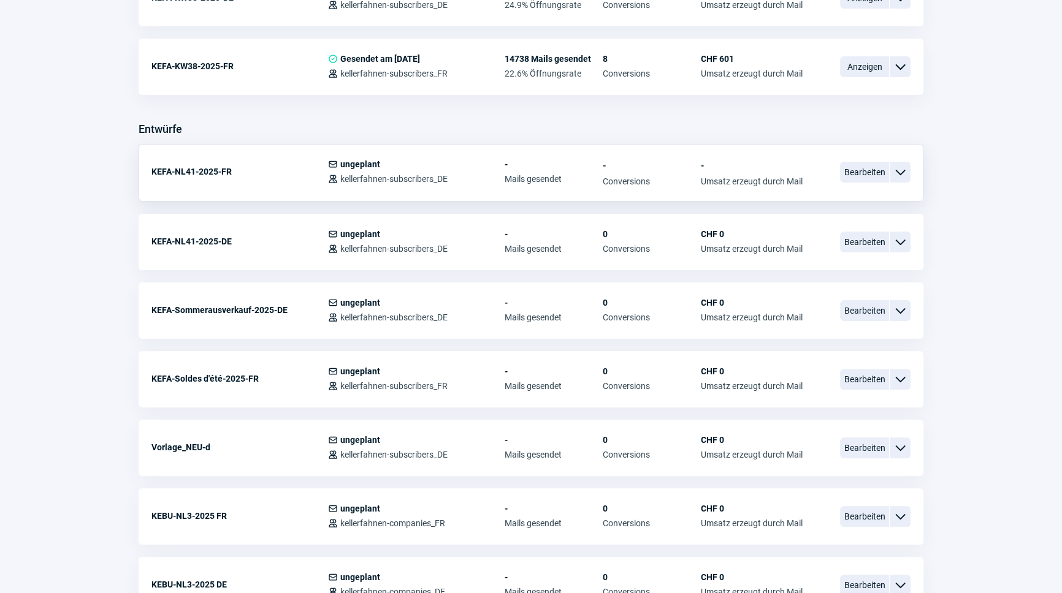
click at [897, 172] on span "ChevronDown icon" at bounding box center [900, 172] width 15 height 15
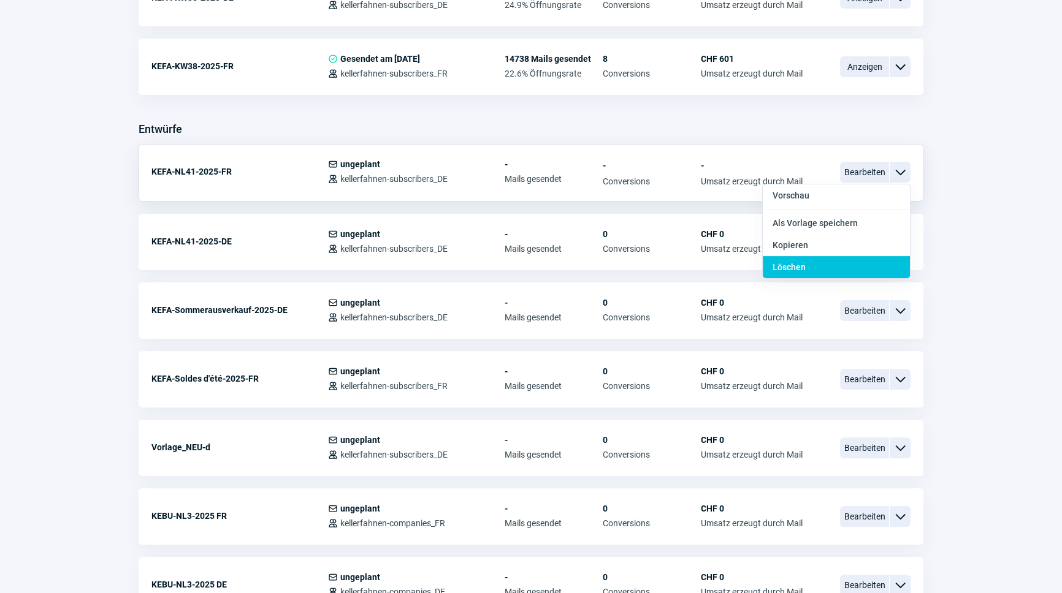
click at [814, 263] on div "Löschen" at bounding box center [836, 267] width 147 height 22
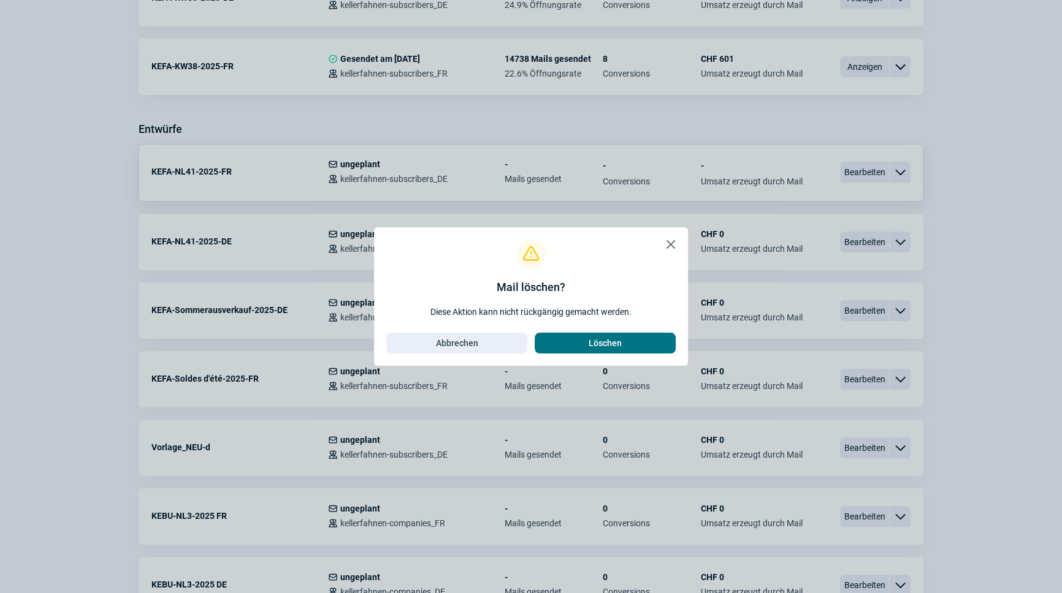
click at [618, 343] on span "Löschen" at bounding box center [605, 344] width 33 height 20
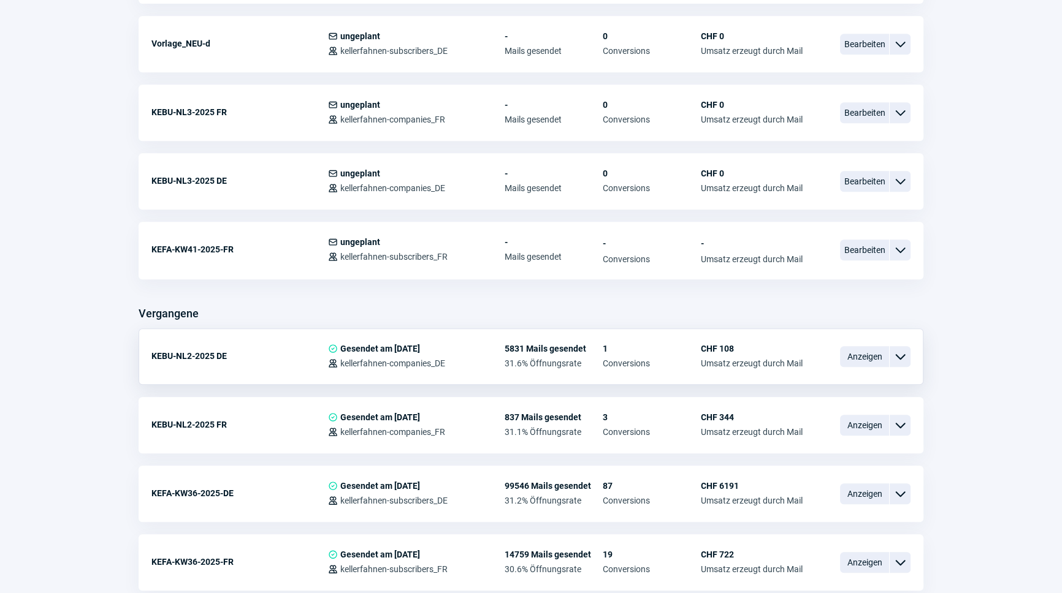
scroll to position [668, 0]
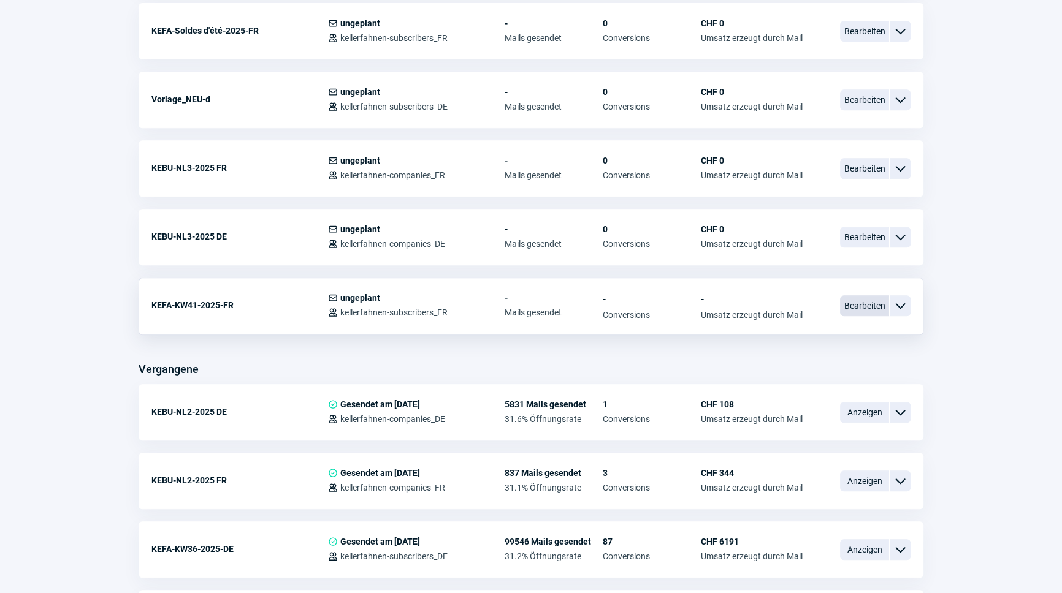
click at [855, 303] on span "Bearbeiten" at bounding box center [864, 306] width 49 height 21
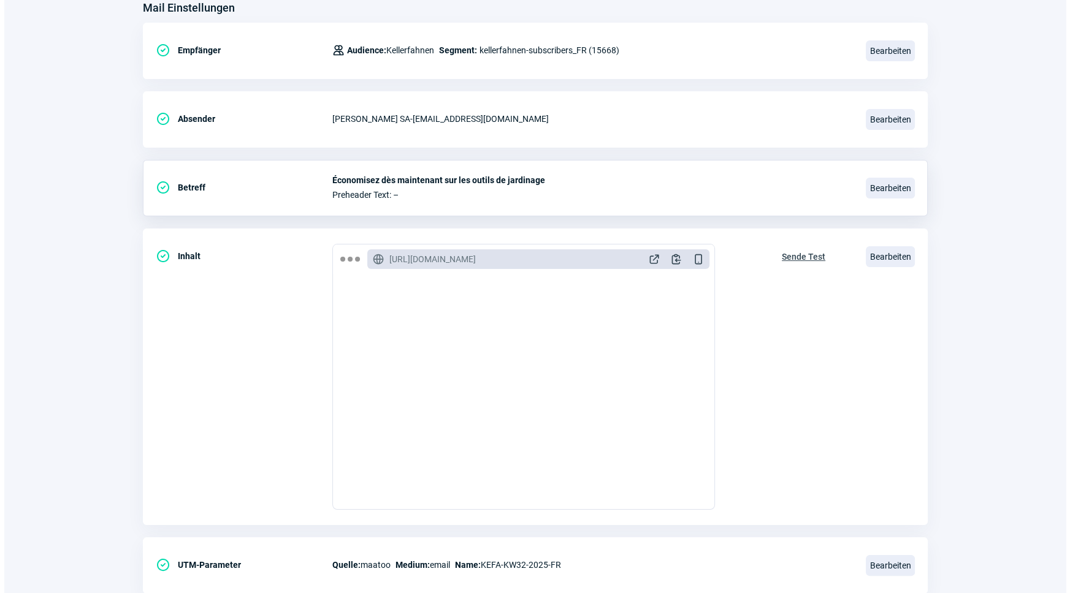
scroll to position [145, 0]
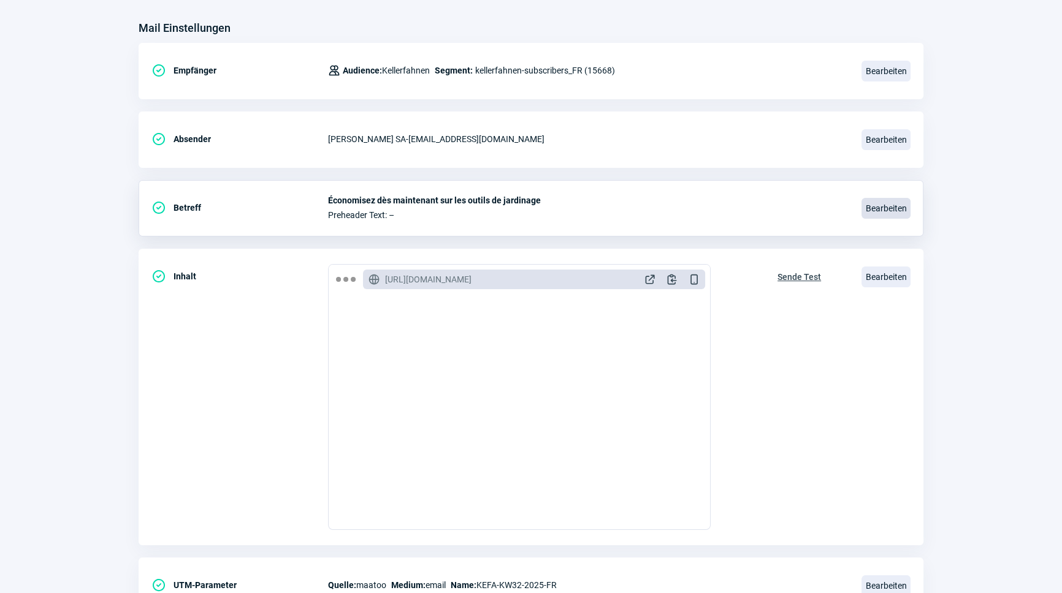
click at [871, 200] on span "Bearbeiten" at bounding box center [885, 208] width 49 height 21
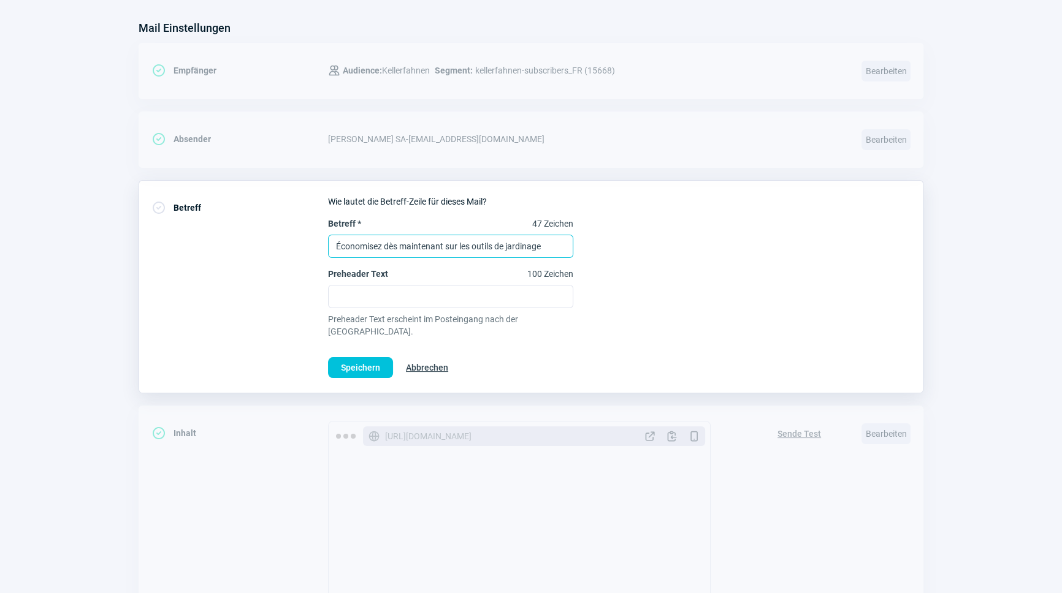
click at [387, 240] on input "Économisez dès maintenant sur les outils de jardinage" at bounding box center [450, 246] width 245 height 23
paste input "Tout pour l'automne et l'hiver - profitez-en dès maintenant !"
type input "Tout pour l'automne et l'hiver - profitez-en dès maintenant !"
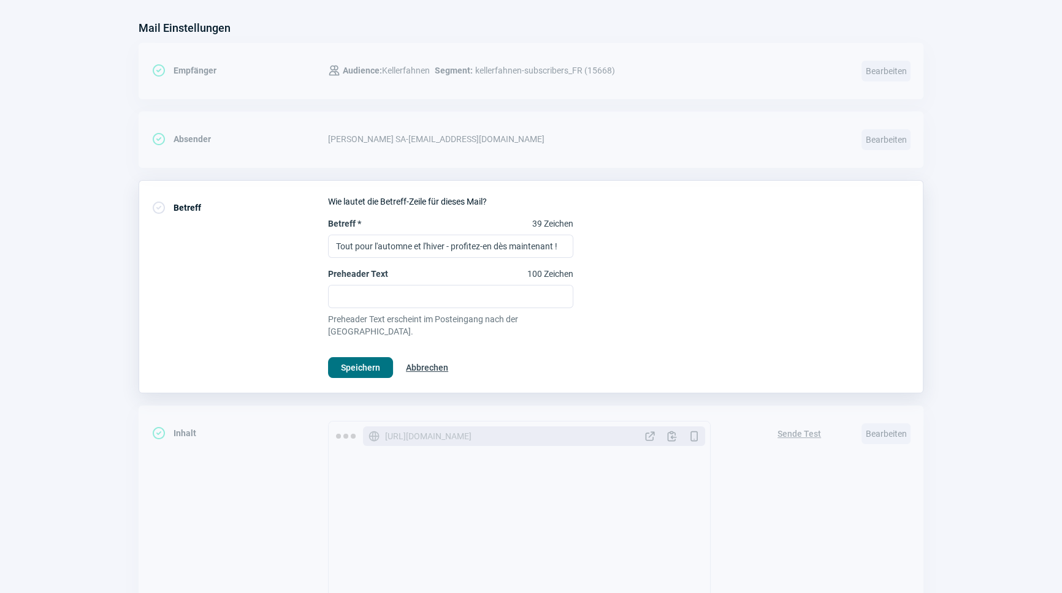
click at [362, 358] on span "Speichern" at bounding box center [360, 368] width 39 height 20
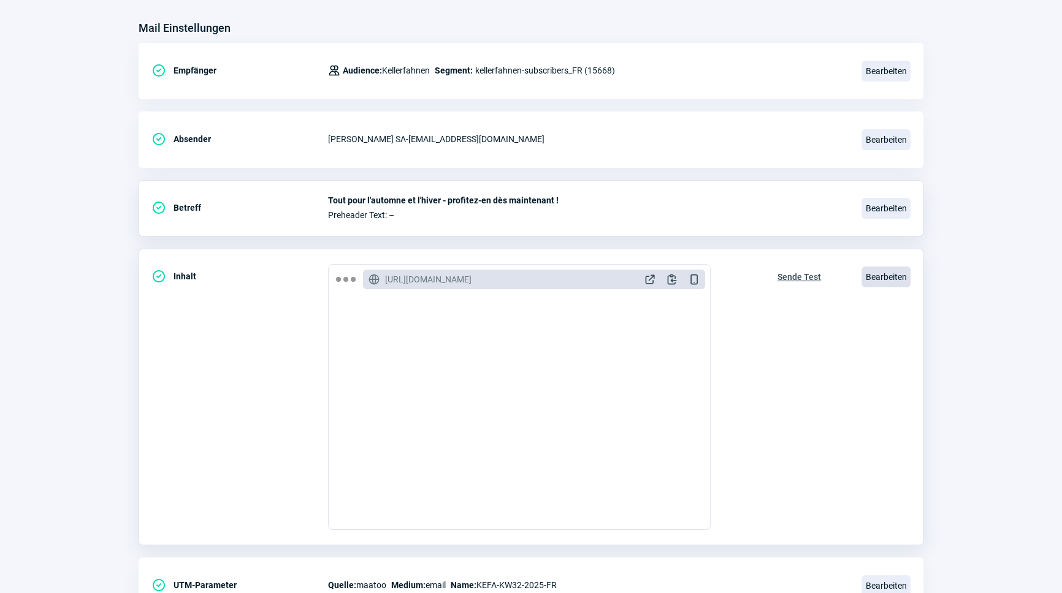
click at [892, 276] on span "Bearbeiten" at bounding box center [885, 277] width 49 height 21
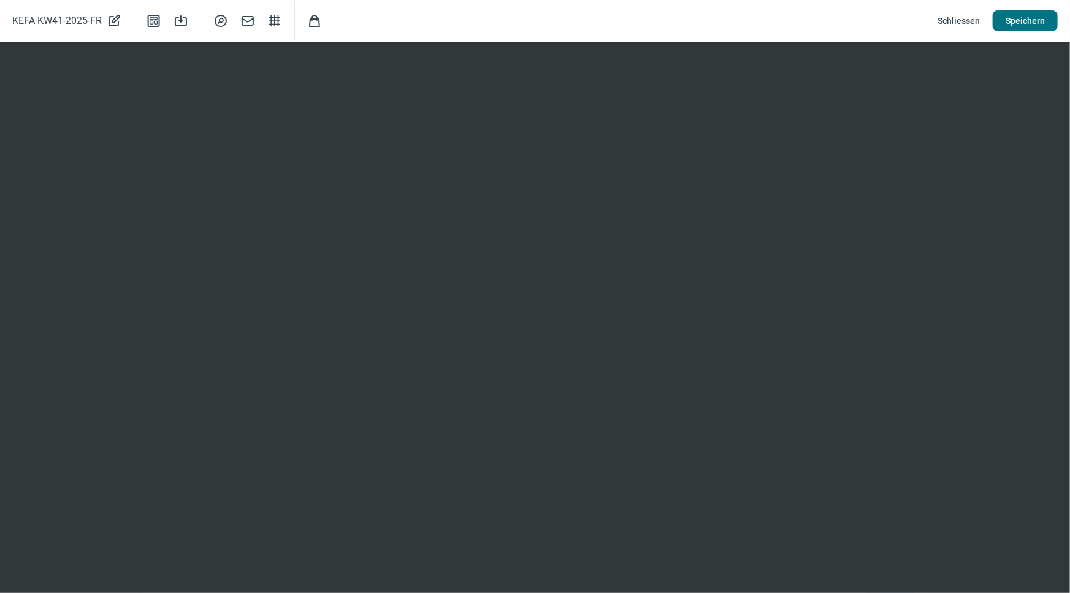
click at [1032, 28] on span "Speichern" at bounding box center [1024, 21] width 39 height 20
click at [1028, 23] on span "Speichern" at bounding box center [1024, 21] width 39 height 20
click at [958, 22] on span "Schliessen" at bounding box center [958, 21] width 42 height 20
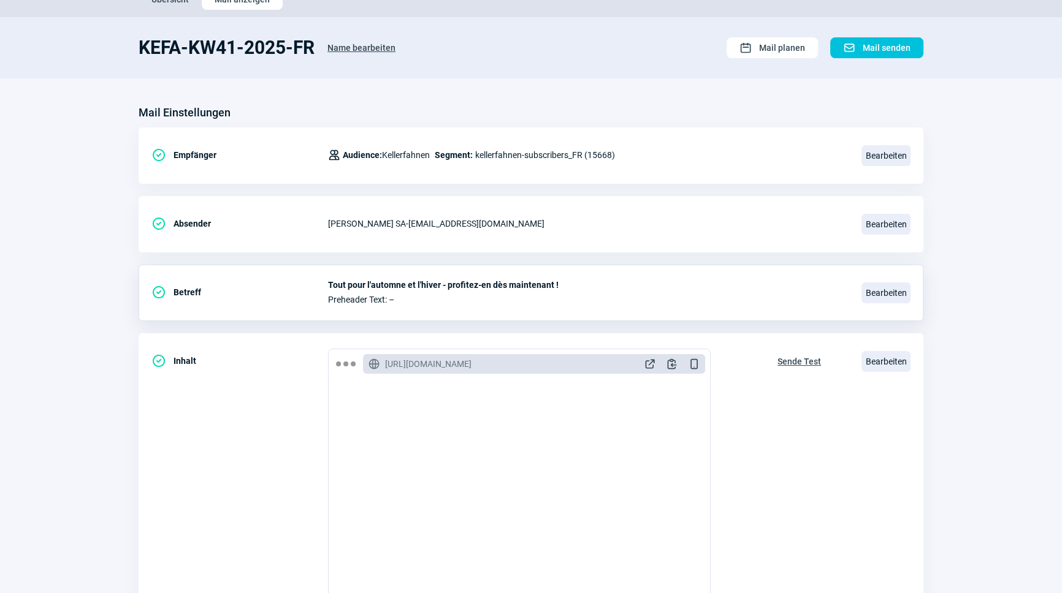
scroll to position [0, 0]
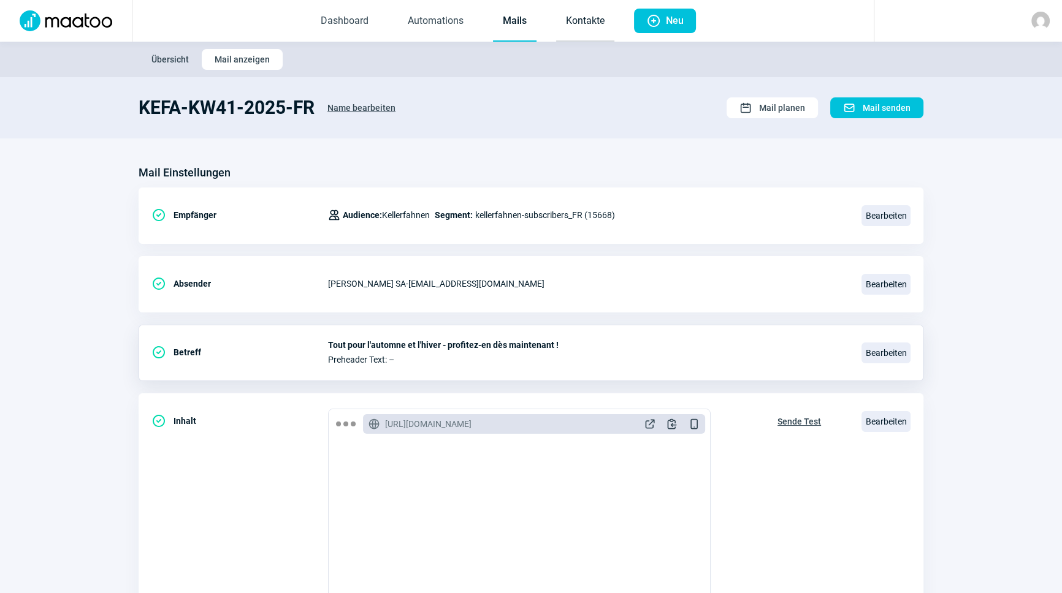
click at [579, 12] on link "Kontakte" at bounding box center [585, 21] width 58 height 40
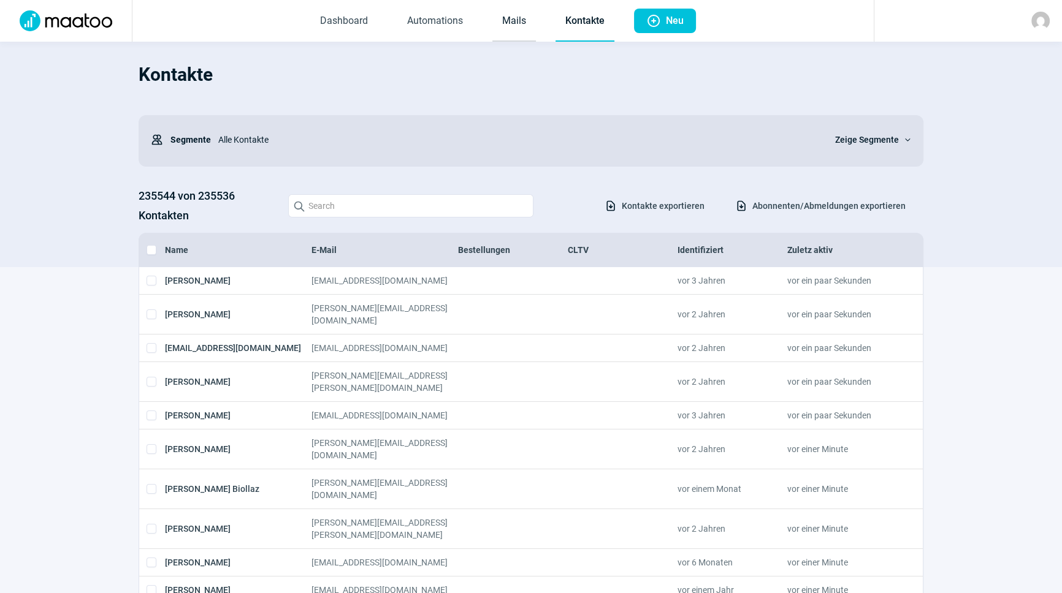
click at [519, 17] on link "Mails" at bounding box center [514, 21] width 44 height 40
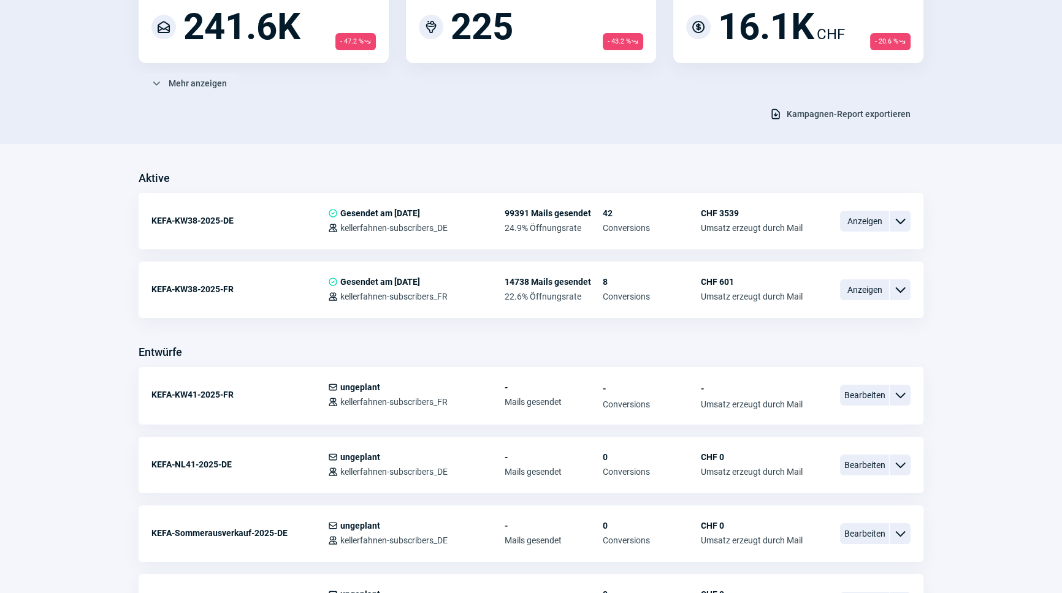
scroll to position [223, 0]
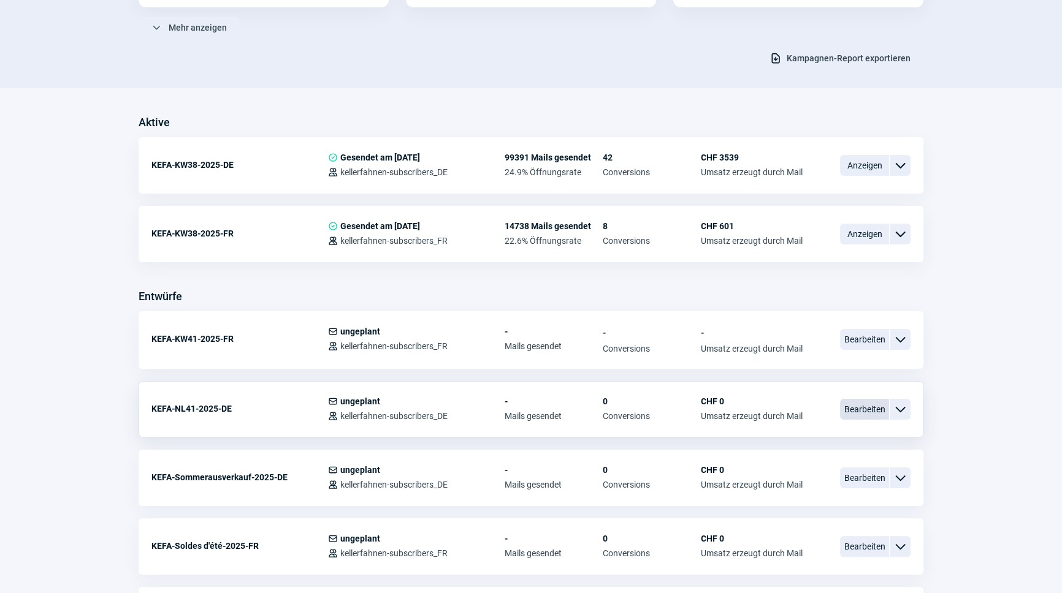
click at [865, 405] on span "Bearbeiten" at bounding box center [864, 409] width 49 height 21
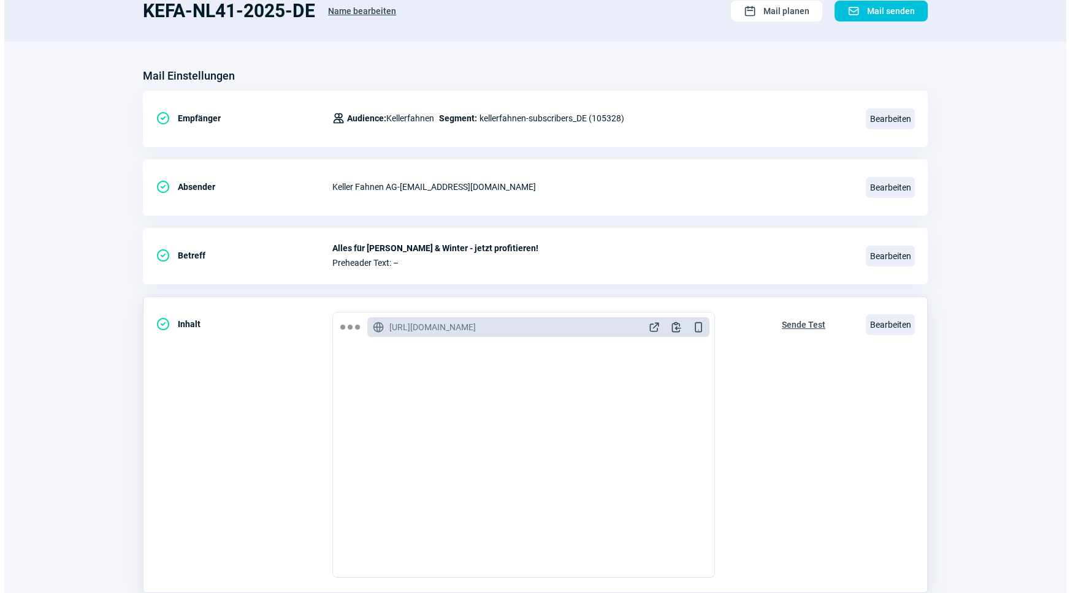
scroll to position [111, 0]
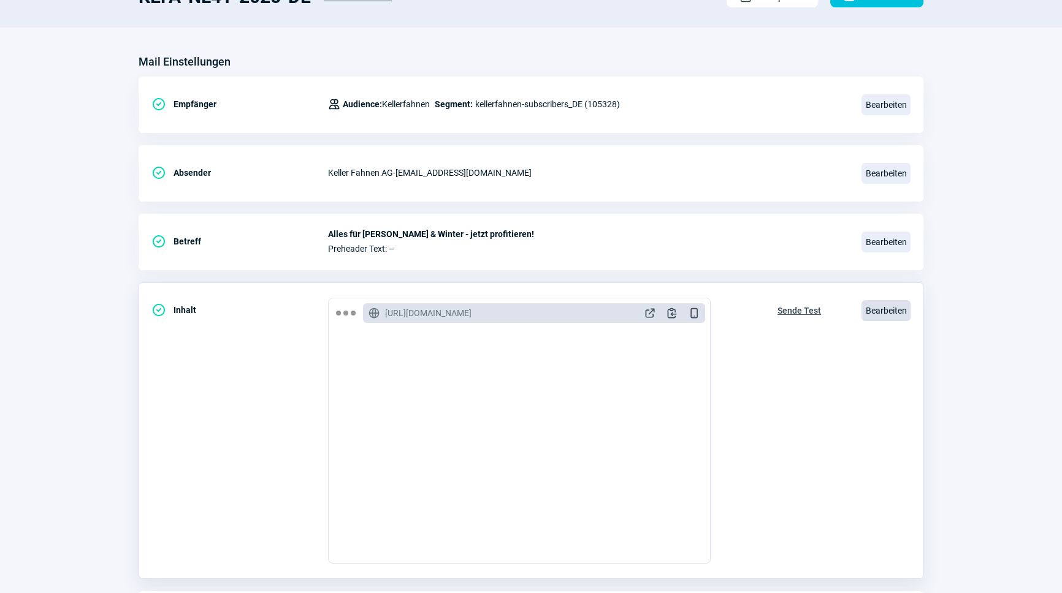
click at [881, 312] on span "Bearbeiten" at bounding box center [885, 310] width 49 height 21
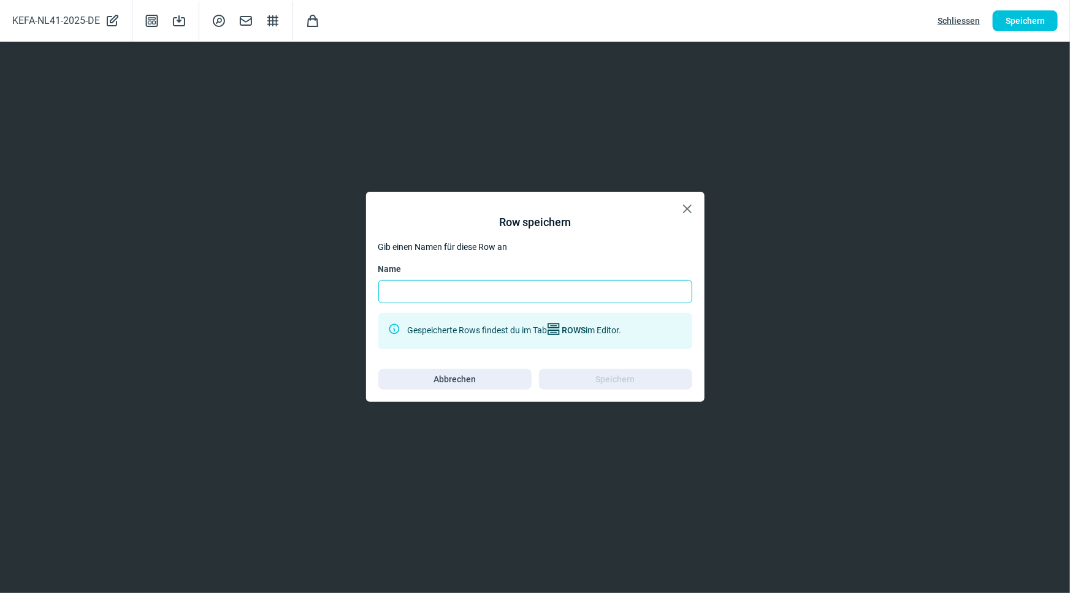
click at [534, 291] on input "Name" at bounding box center [535, 291] width 314 height 23
type input "Button_neu"
click at [673, 378] on span "Speichern" at bounding box center [616, 380] width 128 height 20
